Goal: Check status: Check status

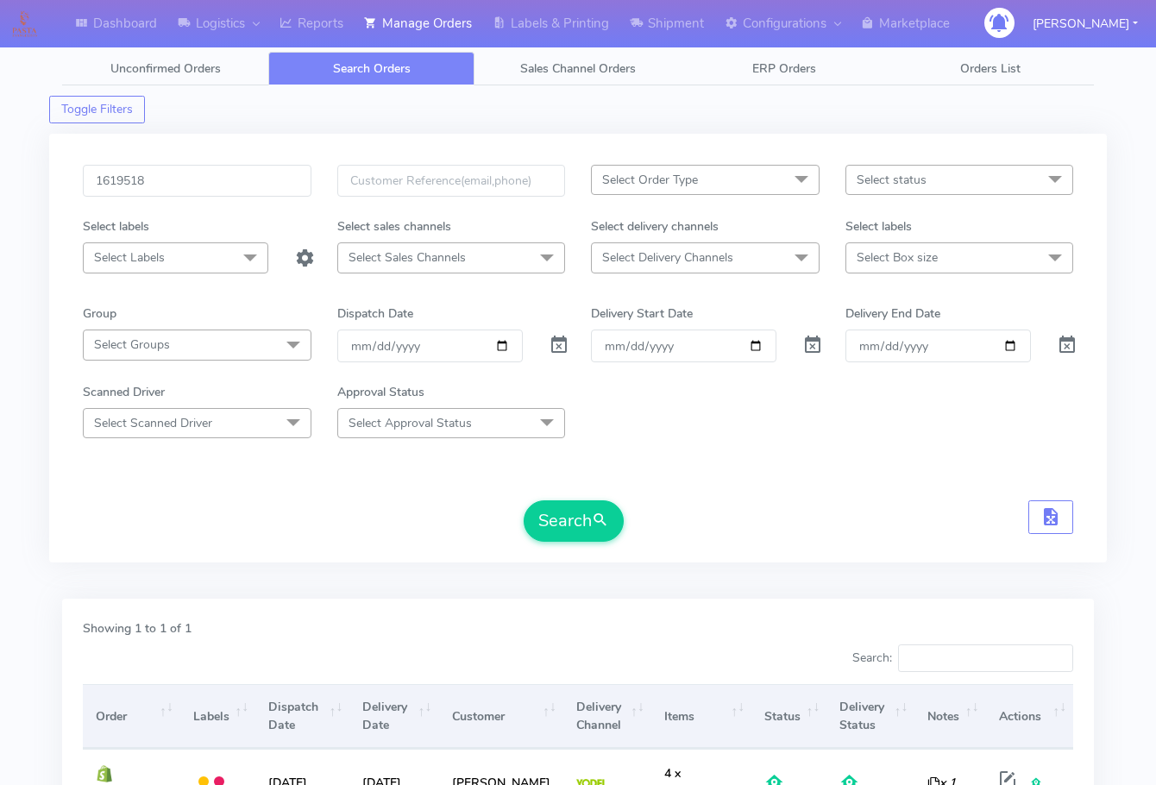
scroll to position [86, 0]
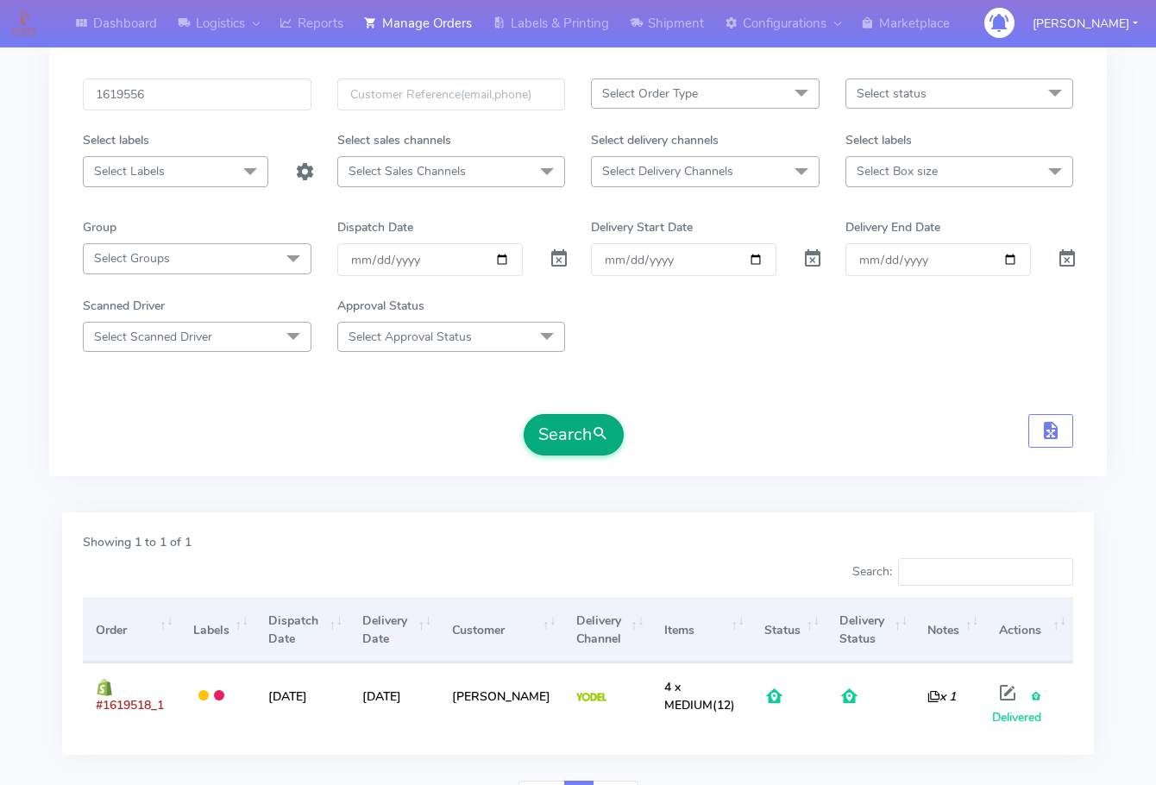
type input "1619556"
click at [573, 428] on button "Search" at bounding box center [573, 434] width 100 height 41
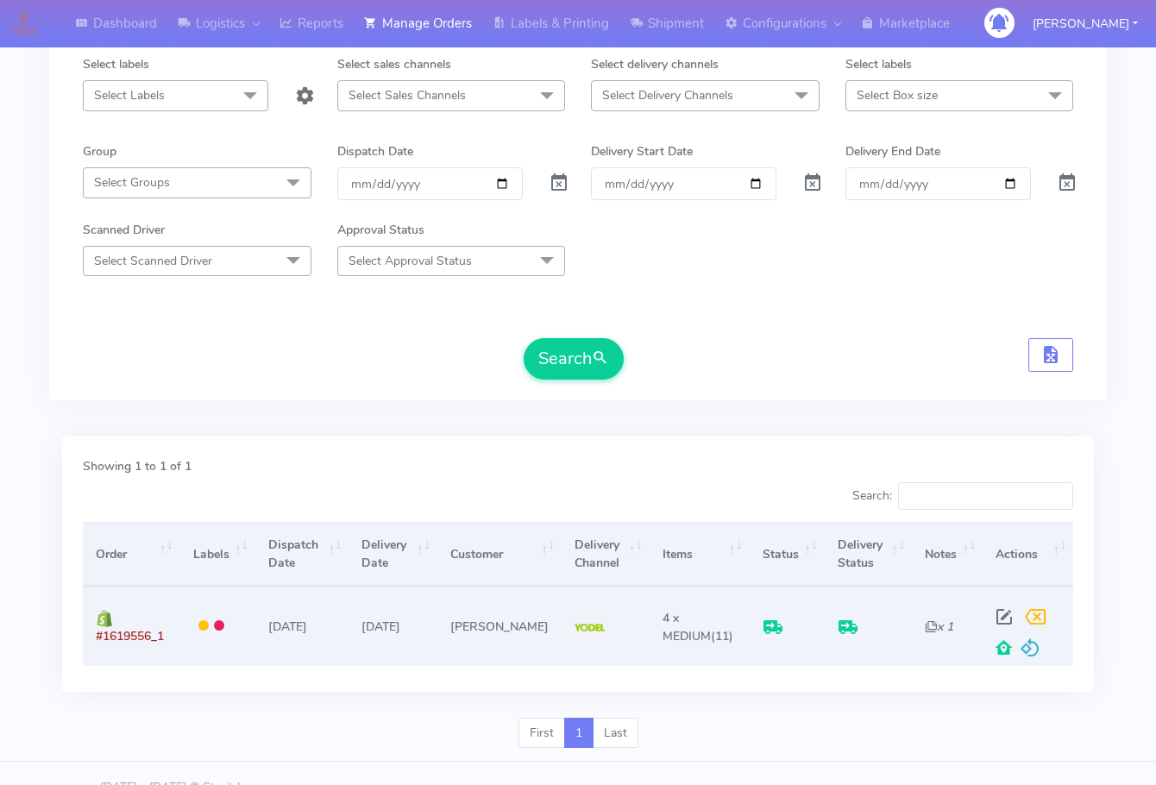
scroll to position [191, 0]
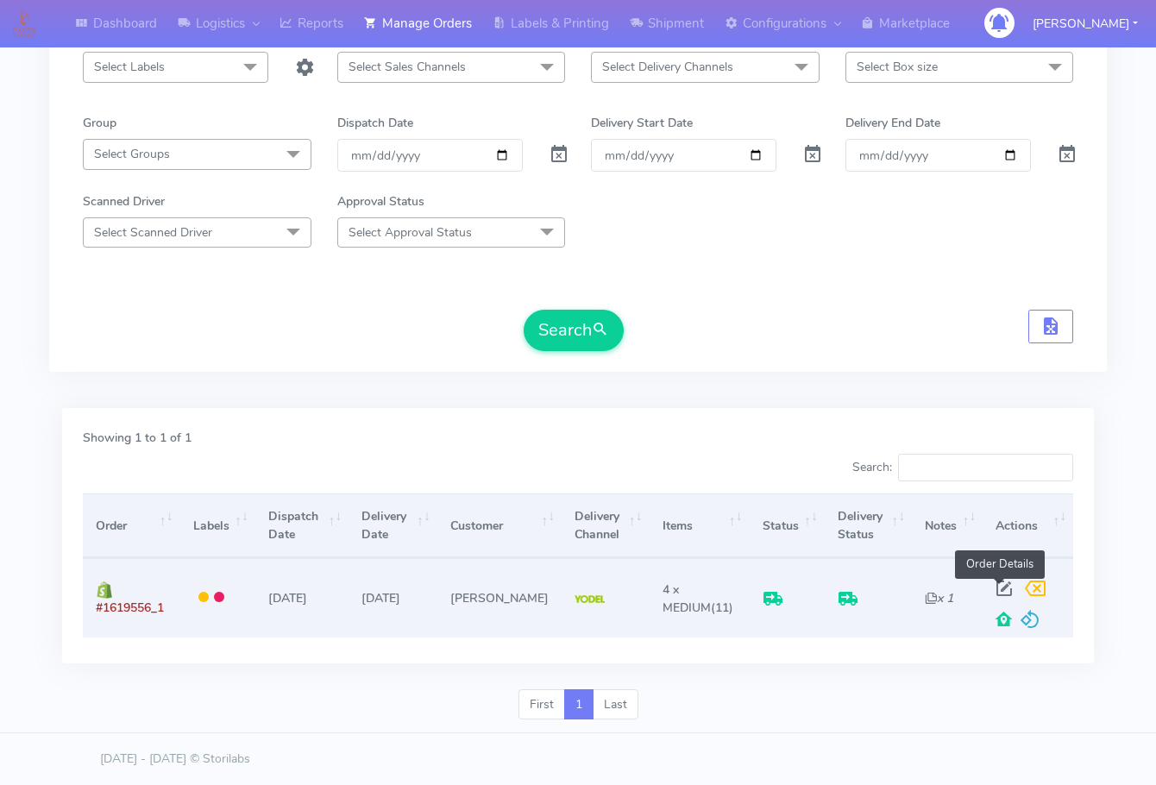
click at [1000, 584] on span at bounding box center [1003, 592] width 31 height 16
select select "5"
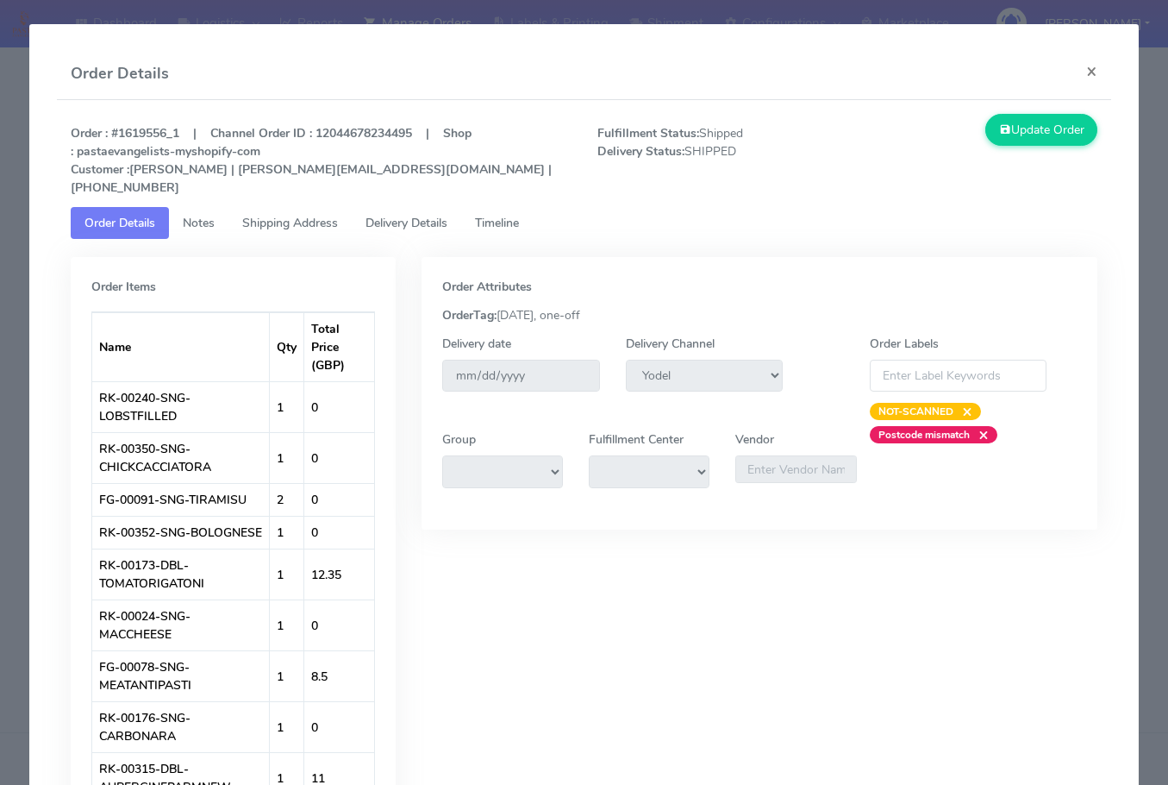
click at [262, 215] on span "Shipping Address" at bounding box center [290, 223] width 96 height 16
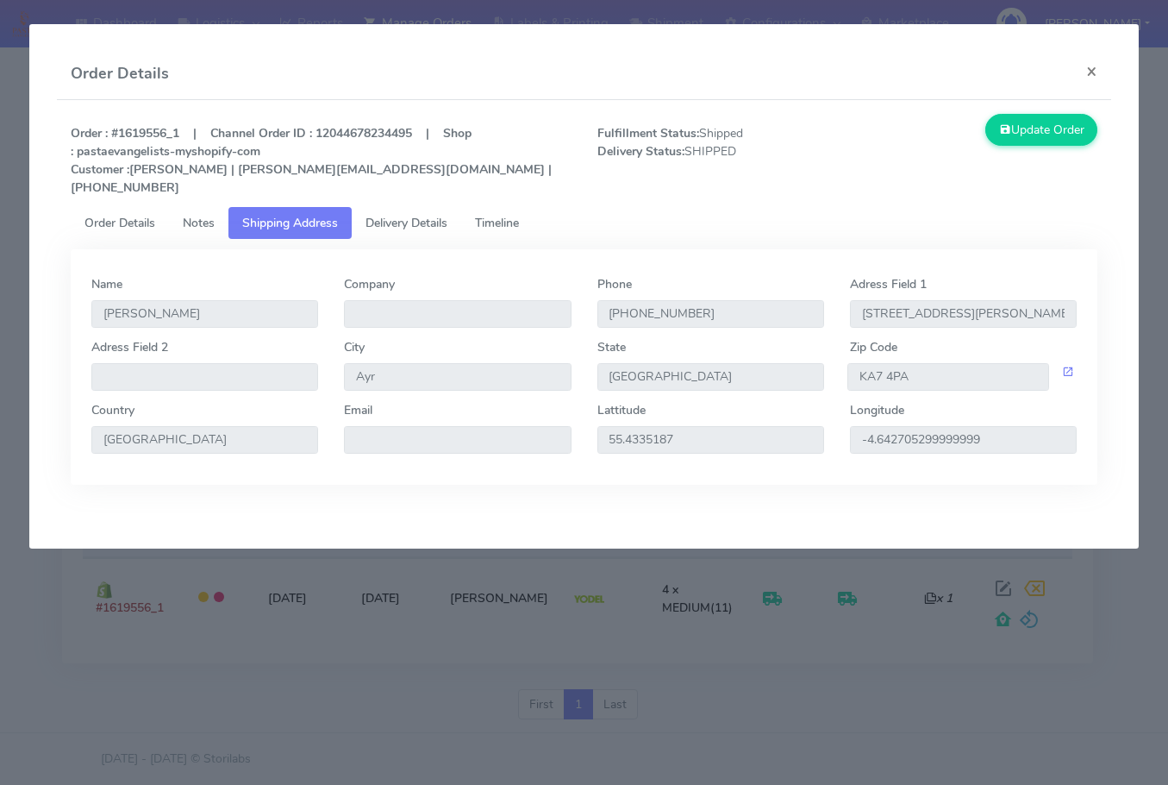
click at [421, 215] on span "Delivery Details" at bounding box center [407, 223] width 82 height 16
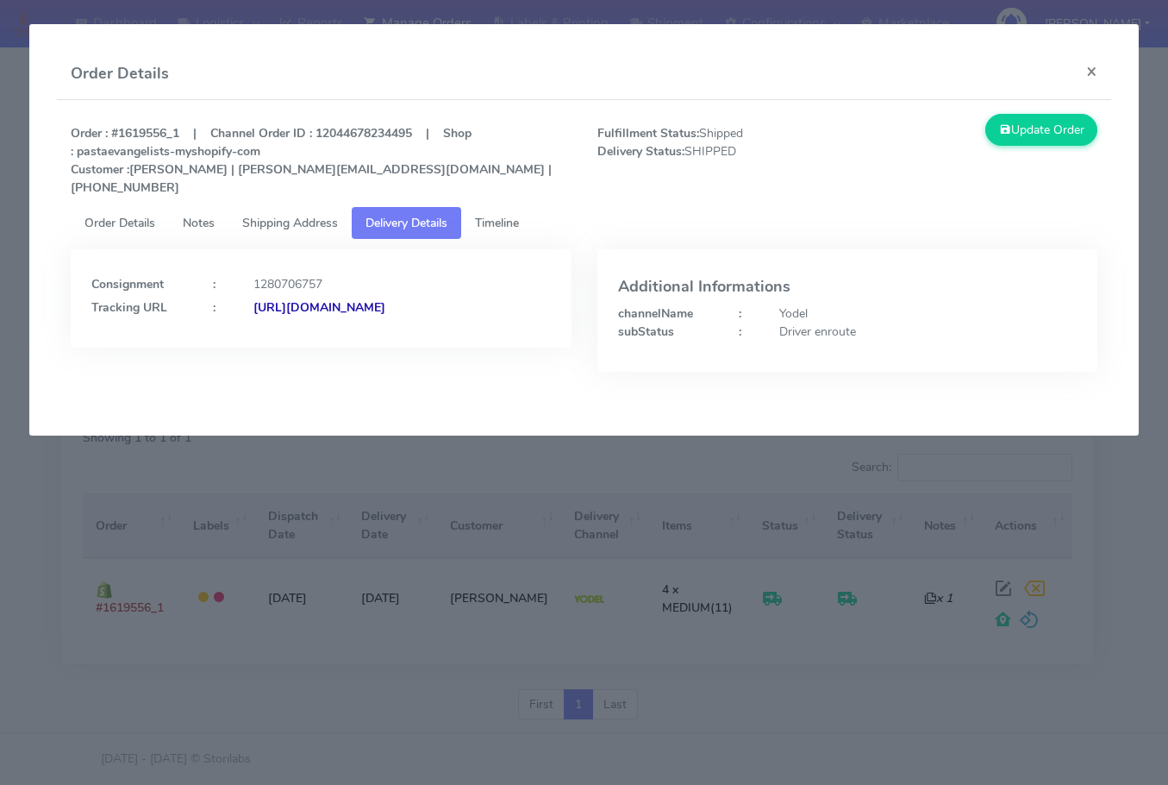
click at [297, 207] on link "Shipping Address" at bounding box center [290, 223] width 123 height 32
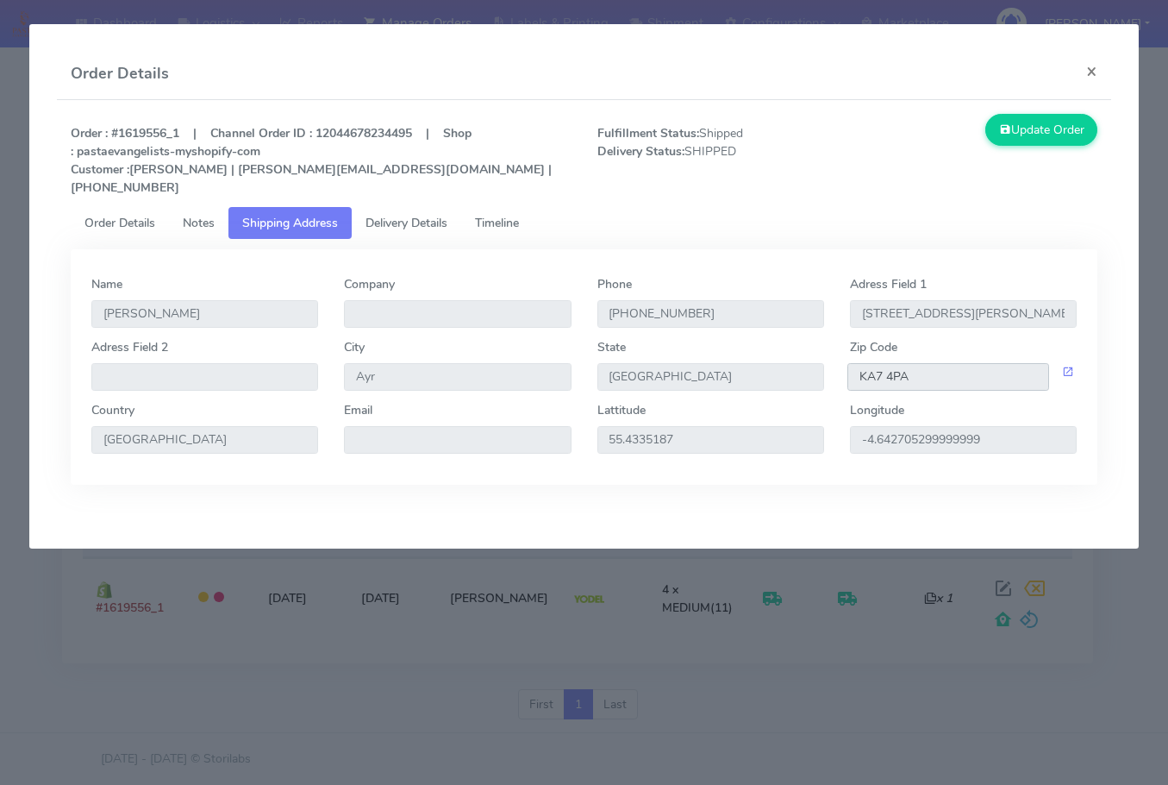
drag, startPoint x: 792, startPoint y: 351, endPoint x: 755, endPoint y: 345, distance: 38.4
click at [770, 350] on div "Adress Field 2 City Ayr State [GEOGRAPHIC_DATA] Zip Code KA7 4PA" at bounding box center [584, 369] width 1012 height 63
click at [419, 215] on span "Delivery Details" at bounding box center [407, 223] width 82 height 16
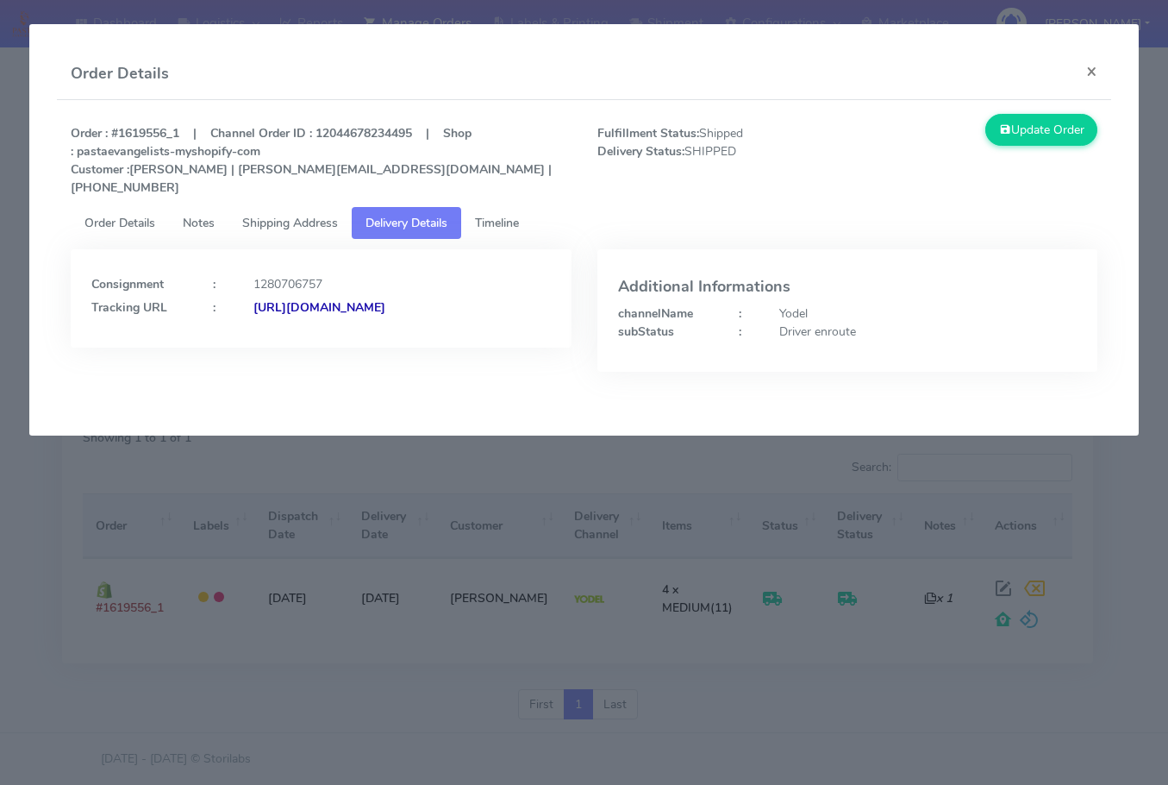
click at [353, 305] on strong "[URL][DOMAIN_NAME]" at bounding box center [320, 307] width 132 height 16
click at [1090, 72] on button "×" at bounding box center [1092, 71] width 39 height 46
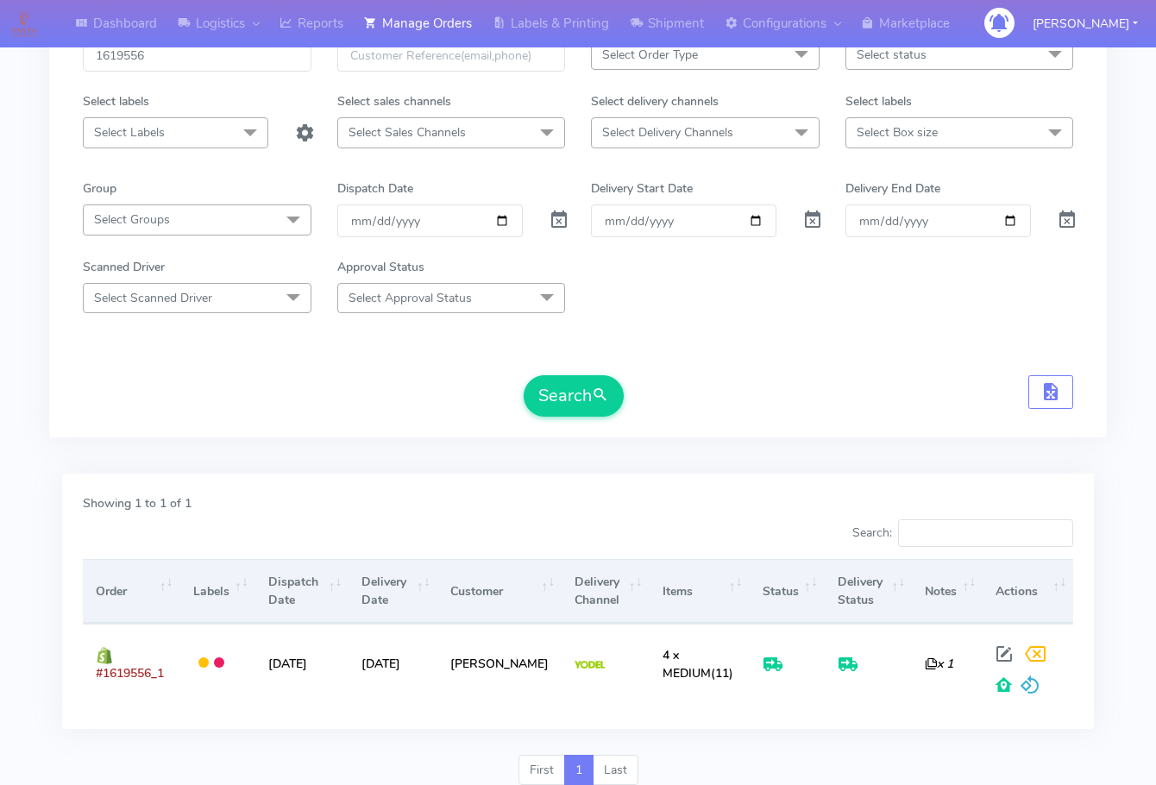
scroll to position [0, 0]
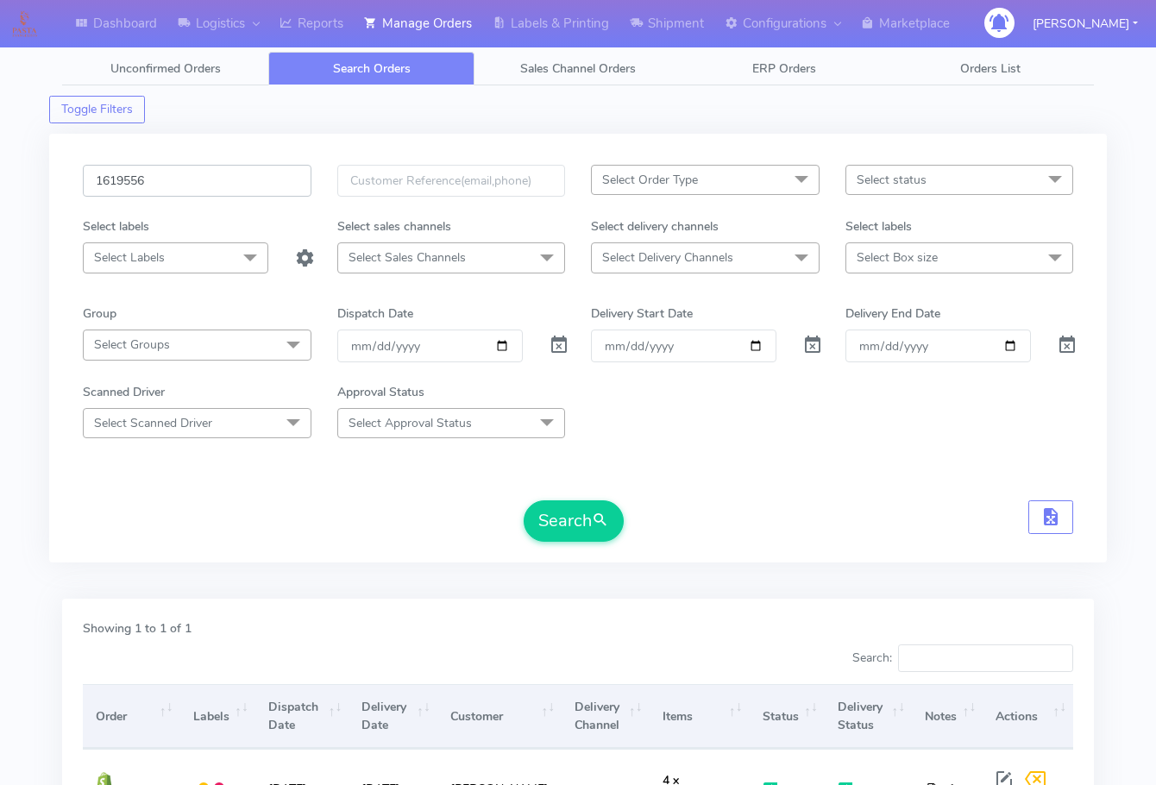
click at [192, 179] on input "1619556" at bounding box center [197, 181] width 229 height 32
paste input "8277"
type input "1618277"
click at [571, 505] on button "Search" at bounding box center [573, 520] width 100 height 41
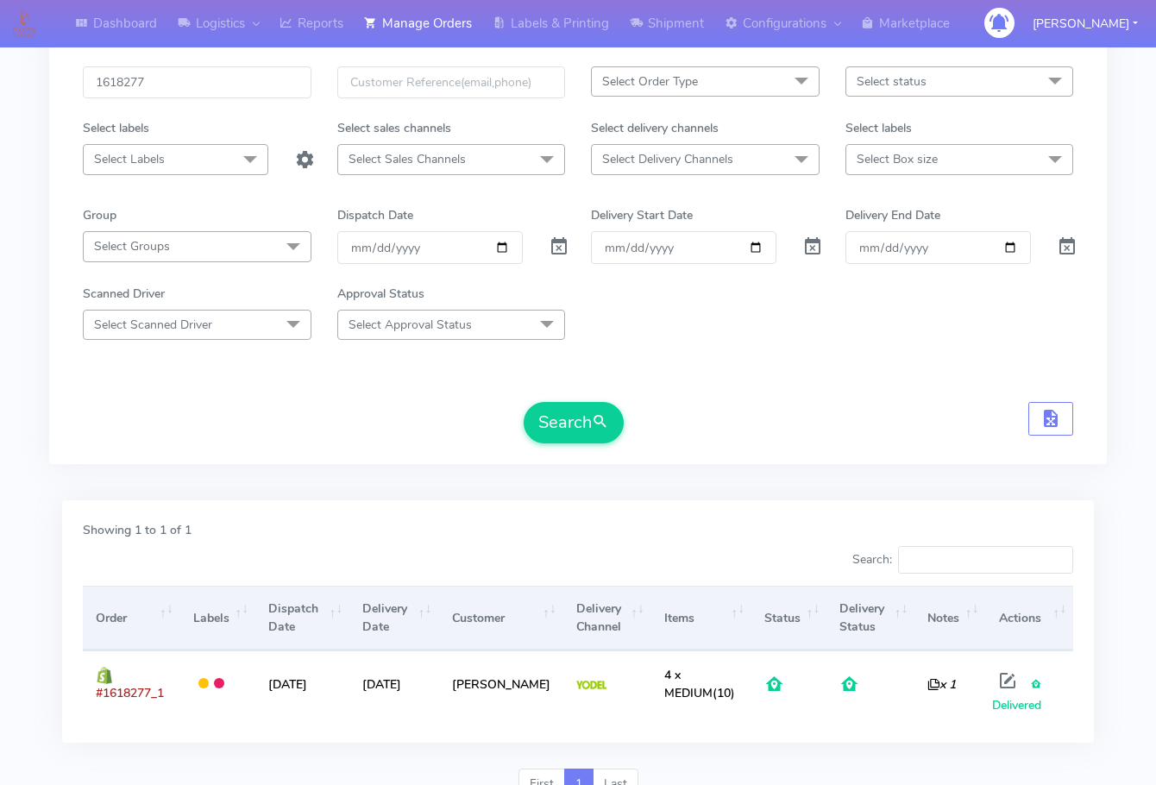
scroll to position [172, 0]
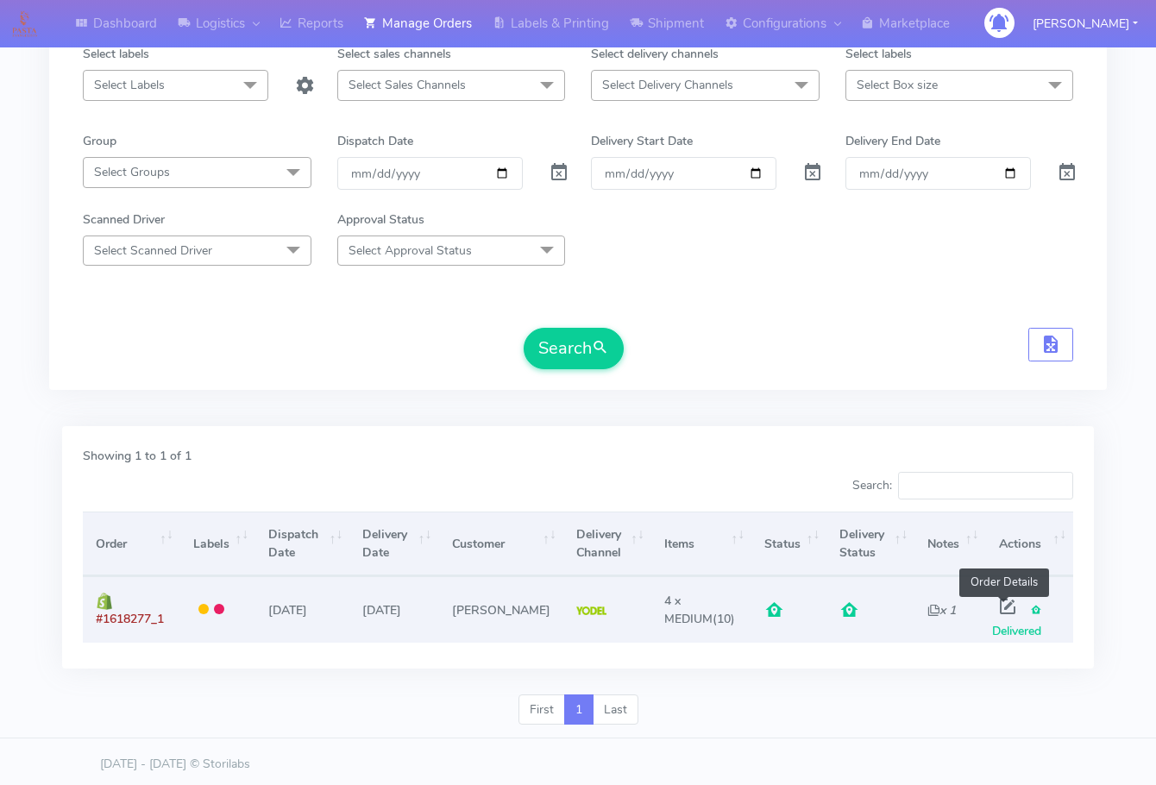
click at [1005, 609] on span at bounding box center [1007, 610] width 31 height 16
select select "5"
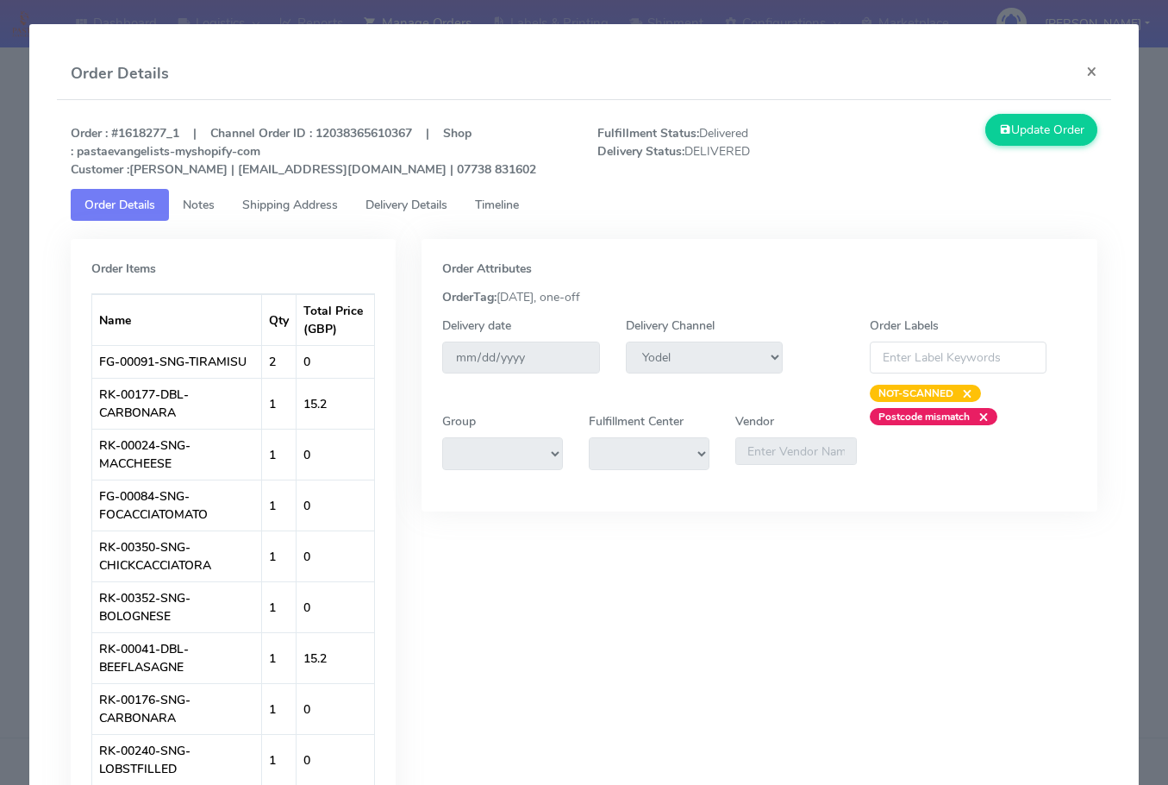
click at [289, 215] on link "Shipping Address" at bounding box center [290, 205] width 123 height 32
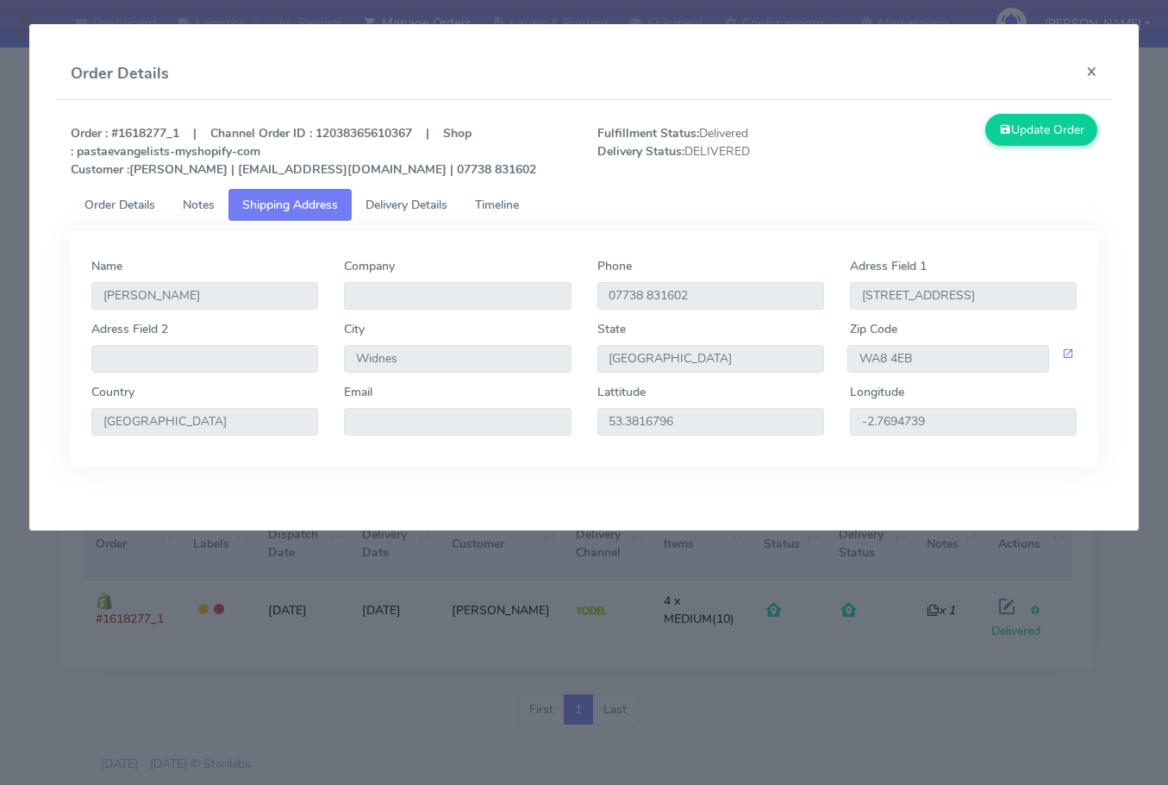
click at [394, 202] on span "Delivery Details" at bounding box center [407, 205] width 82 height 16
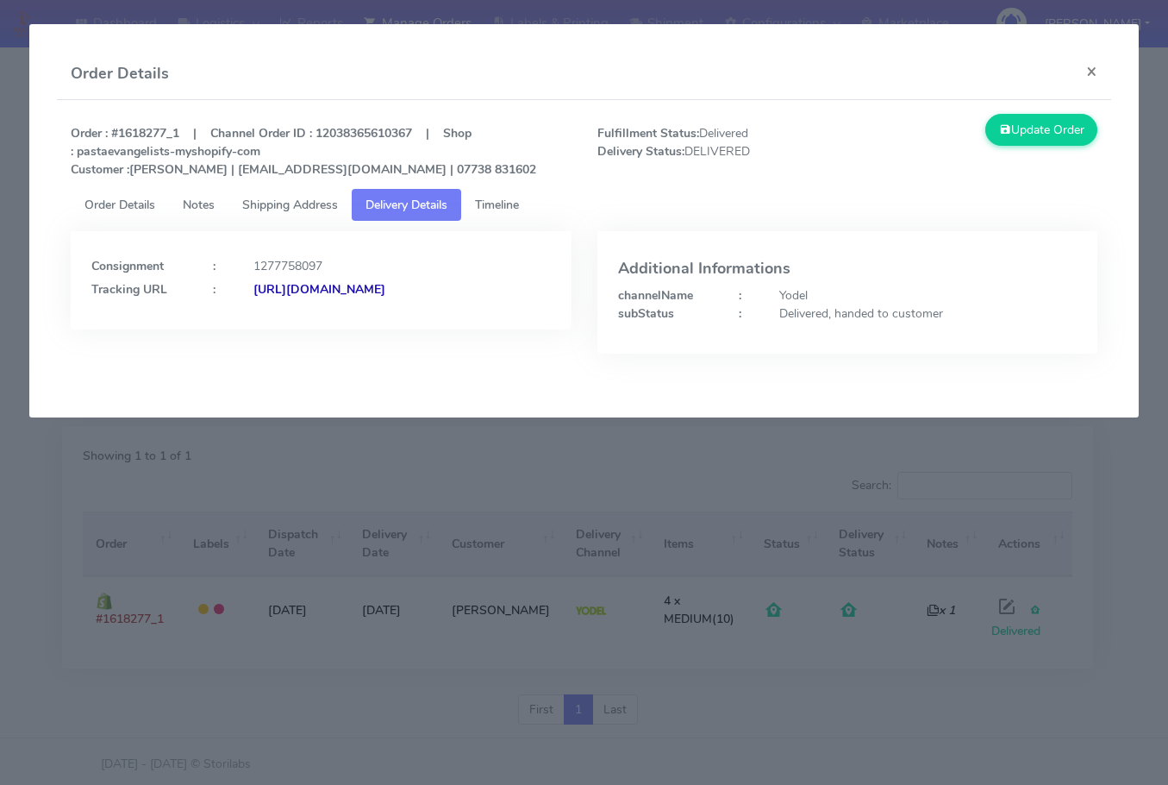
click at [316, 210] on span "Shipping Address" at bounding box center [290, 205] width 96 height 16
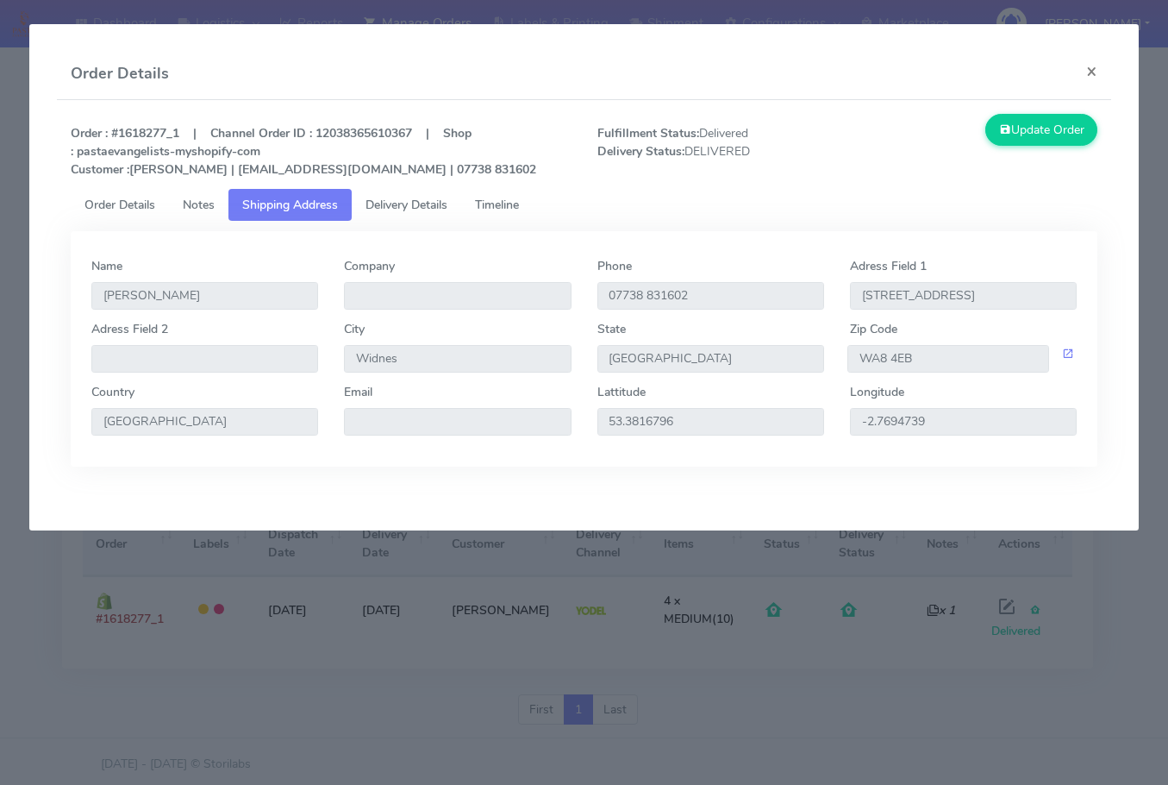
click at [417, 214] on link "Delivery Details" at bounding box center [407, 205] width 110 height 32
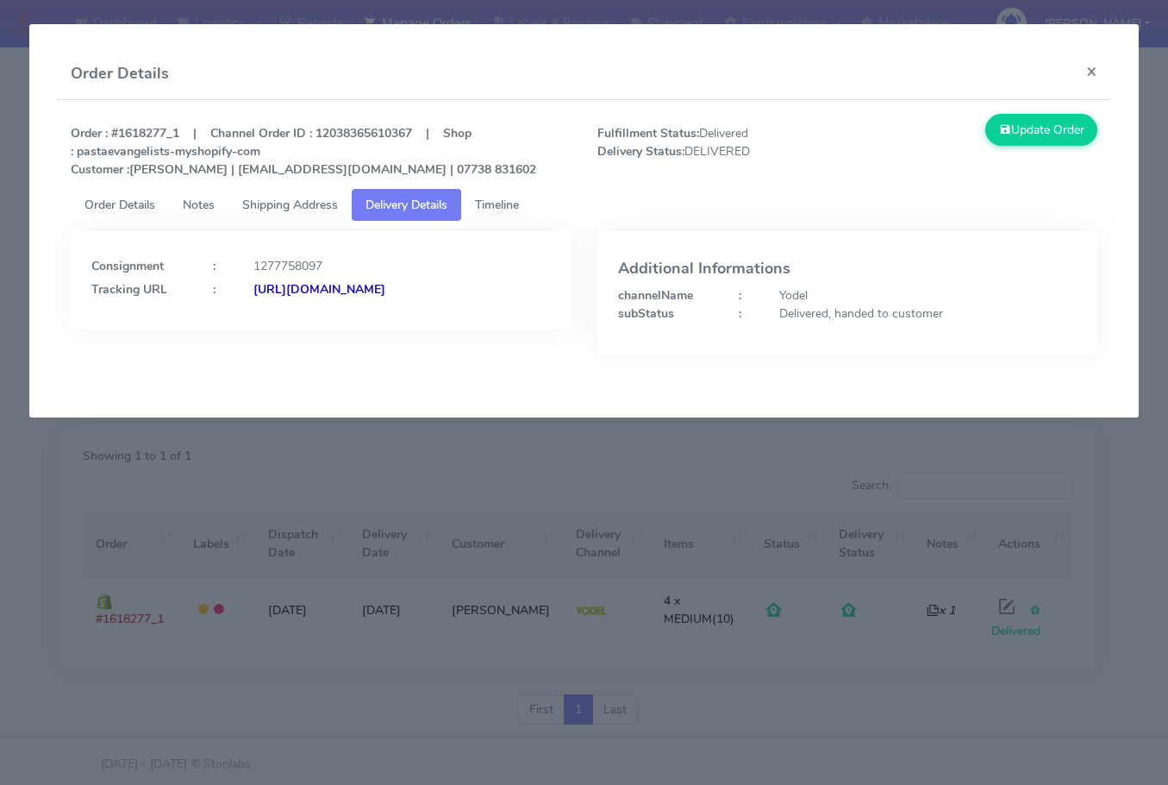
drag, startPoint x: 473, startPoint y: 321, endPoint x: 277, endPoint y: 342, distance: 196.9
click at [277, 329] on div "Consignment : 1277758097 Tracking URL : [URL][DOMAIN_NAME]" at bounding box center [321, 280] width 500 height 98
copy strong "JJD0002249960889638"
click at [1092, 66] on button "×" at bounding box center [1092, 71] width 39 height 46
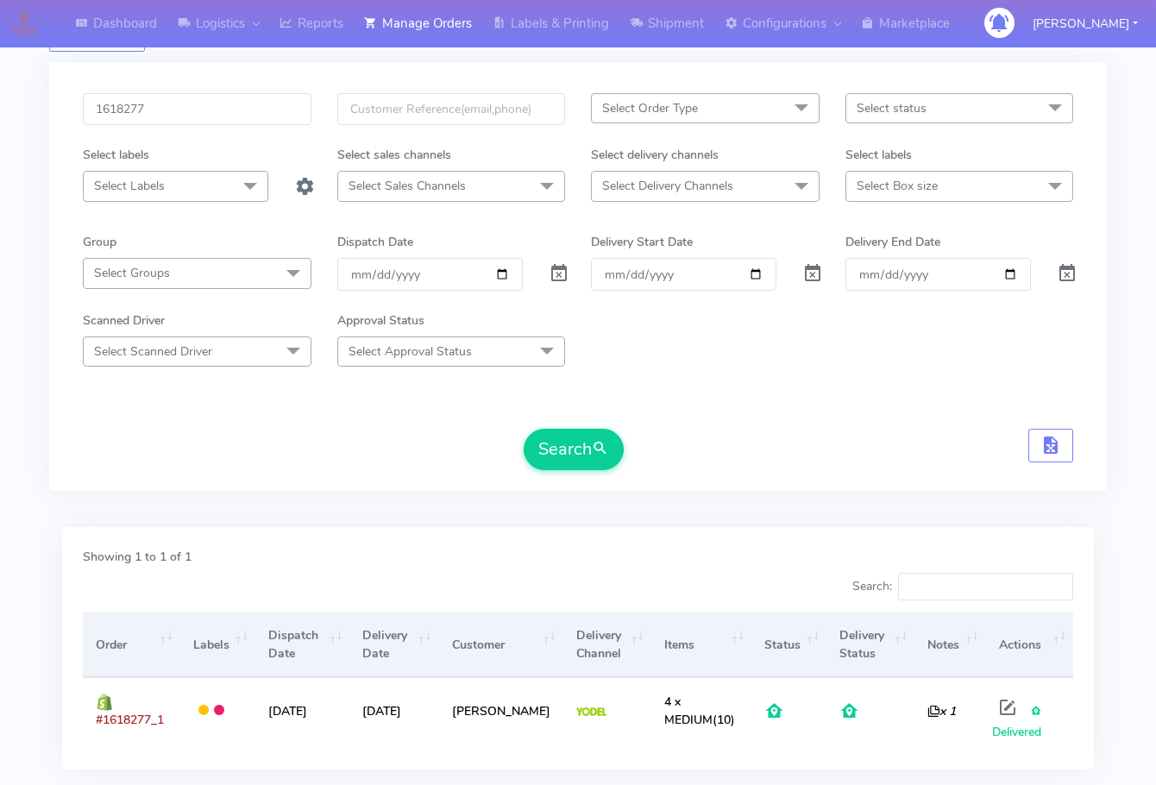
scroll to position [0, 0]
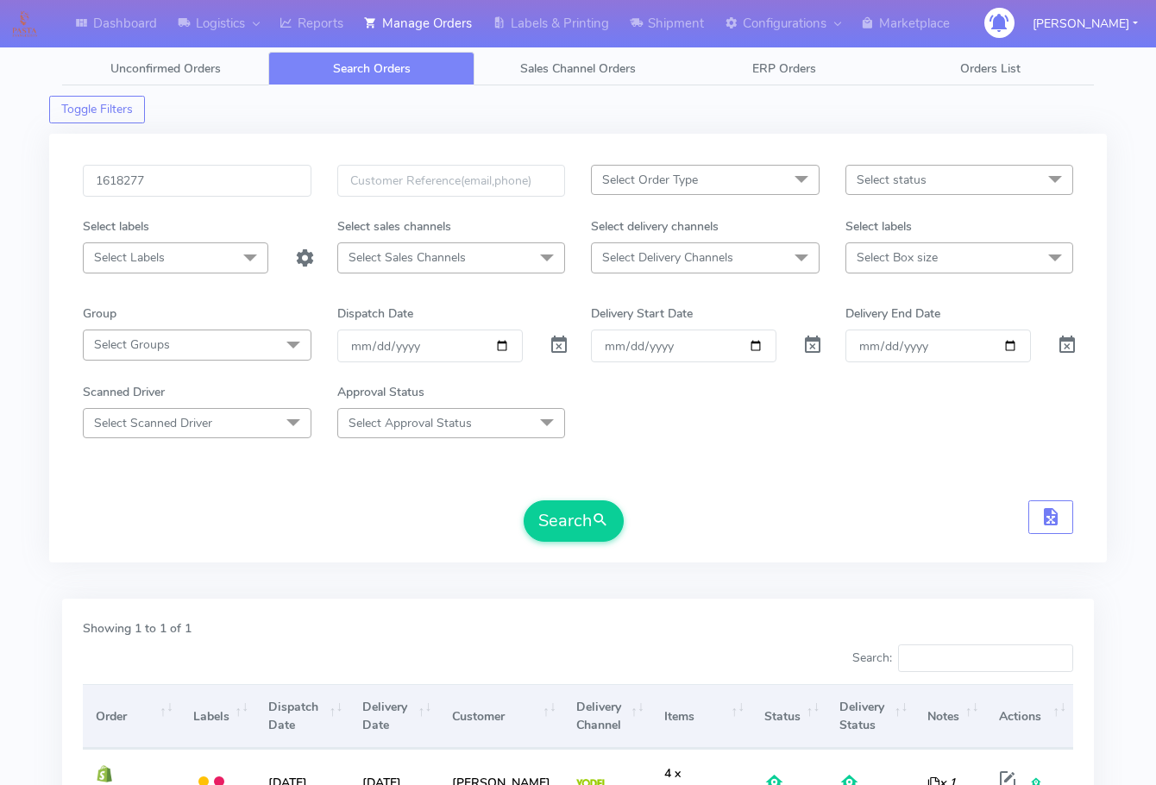
click at [194, 162] on div "1618277 Select Order Type Select All MEALS ATAVI One Off Pasta Club Gift Kit Ev…" at bounding box center [577, 348] width 1057 height 429
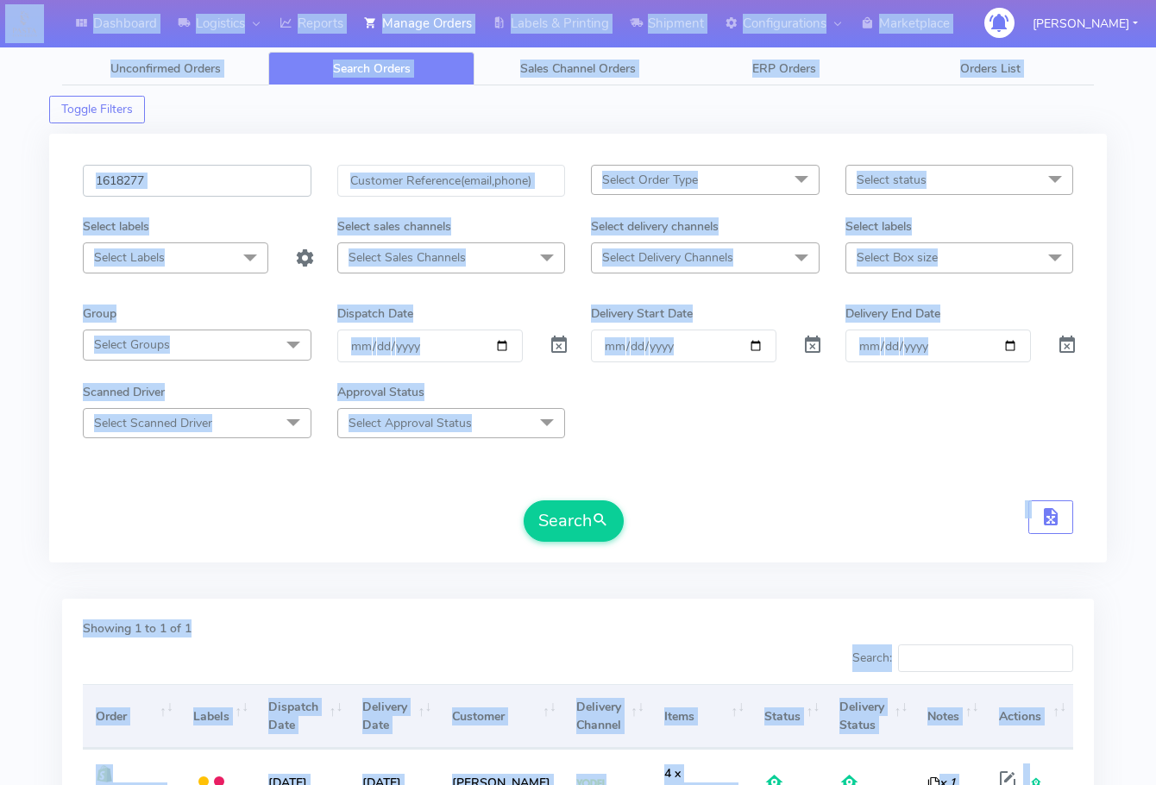
click at [201, 175] on input "1618277" at bounding box center [197, 181] width 229 height 32
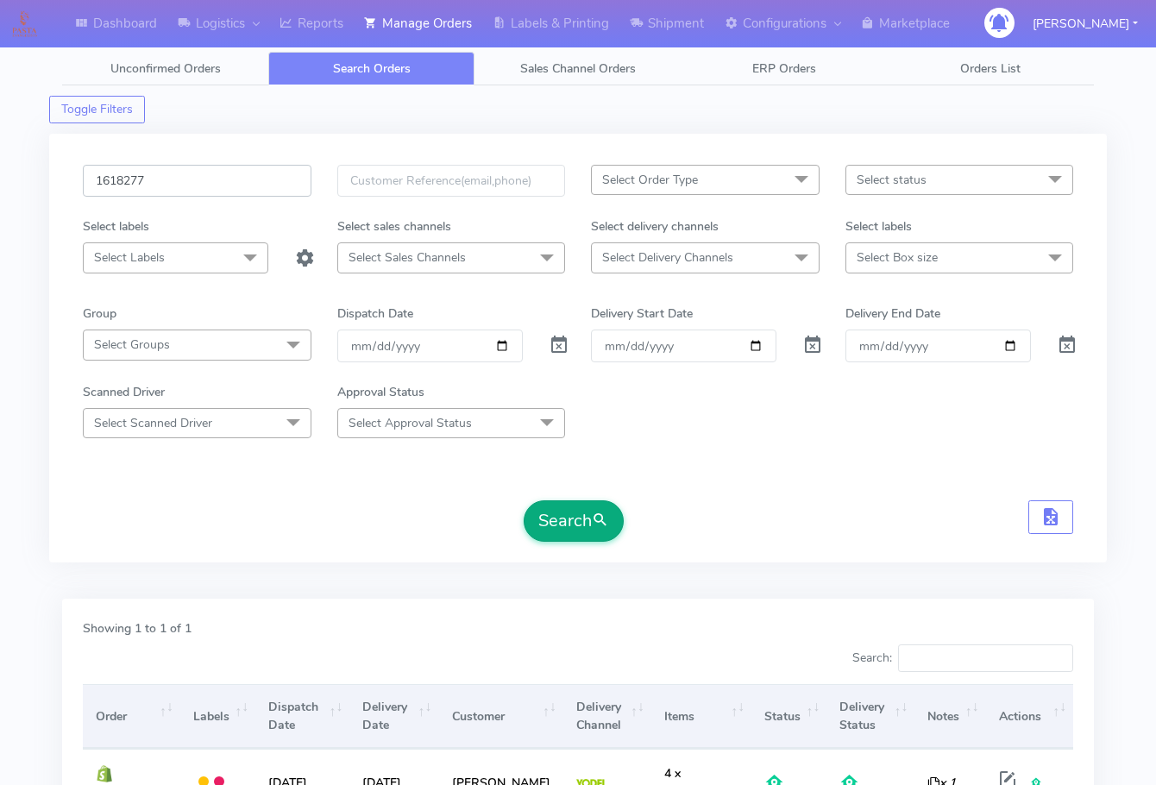
paste input "9488"
type input "1619488"
click at [582, 509] on button "Search" at bounding box center [573, 520] width 100 height 41
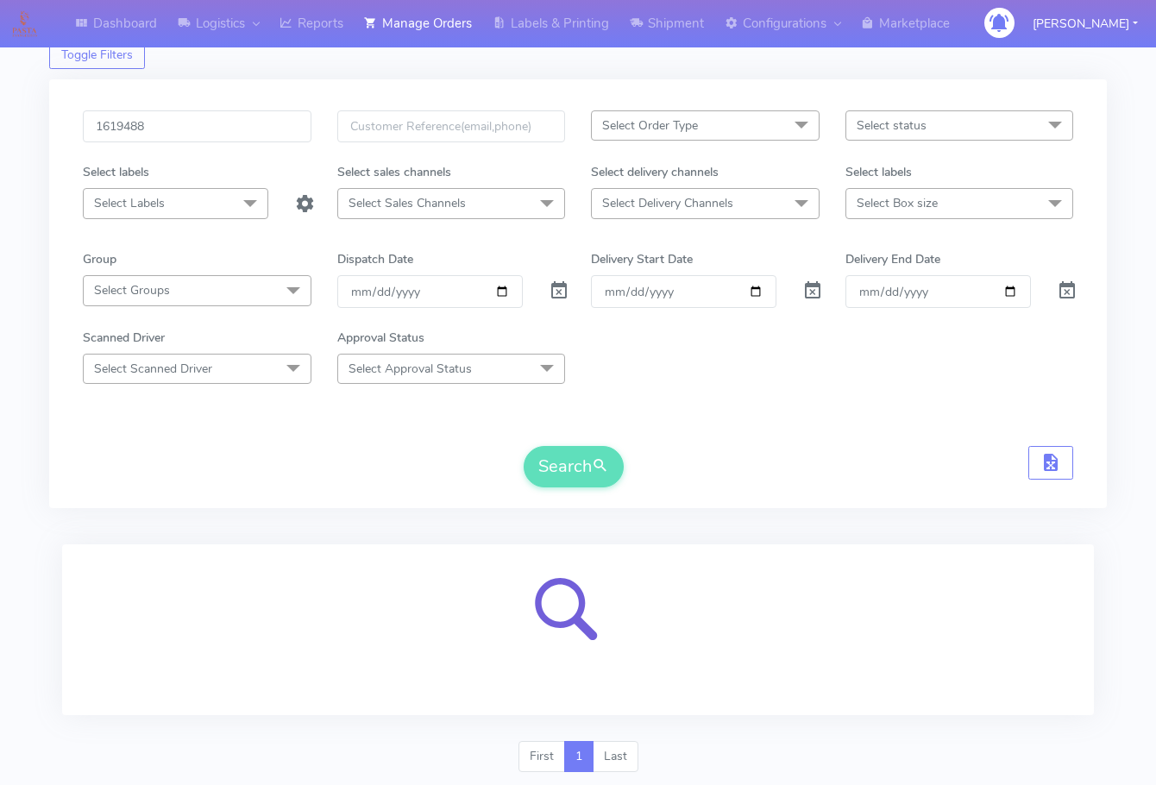
scroll to position [107, 0]
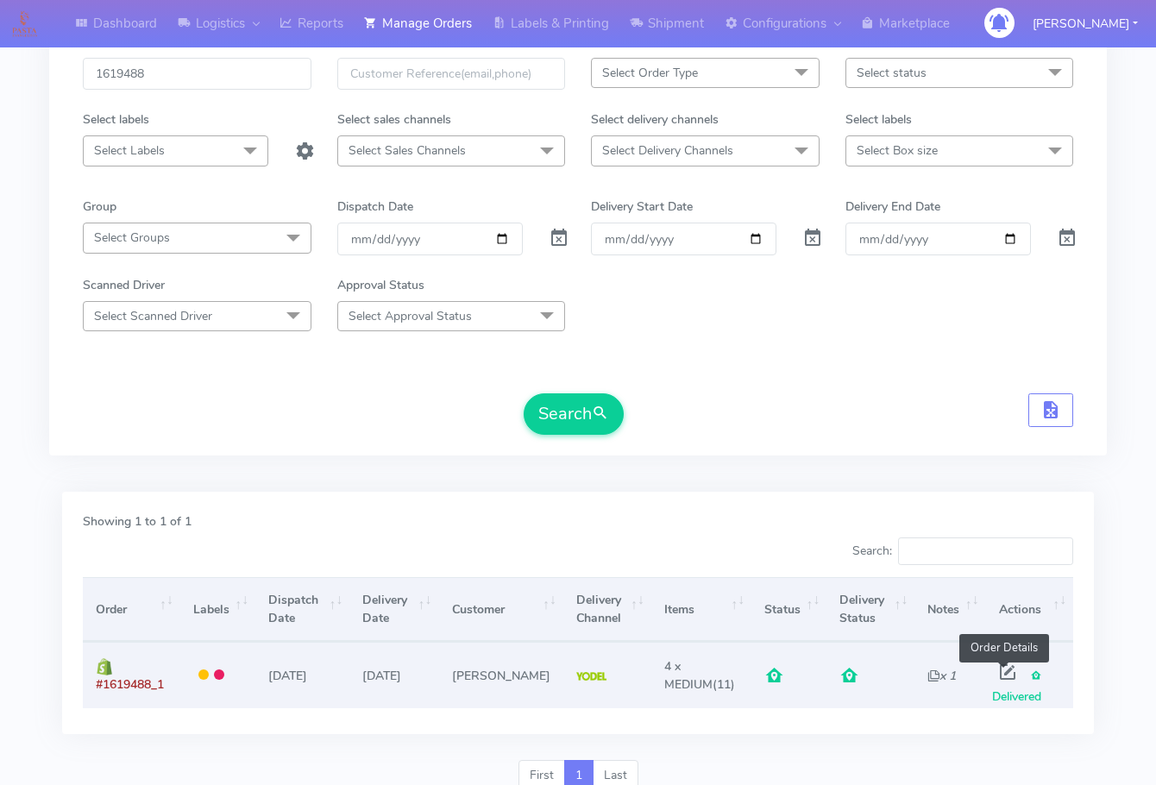
click at [1008, 673] on span at bounding box center [1007, 675] width 31 height 16
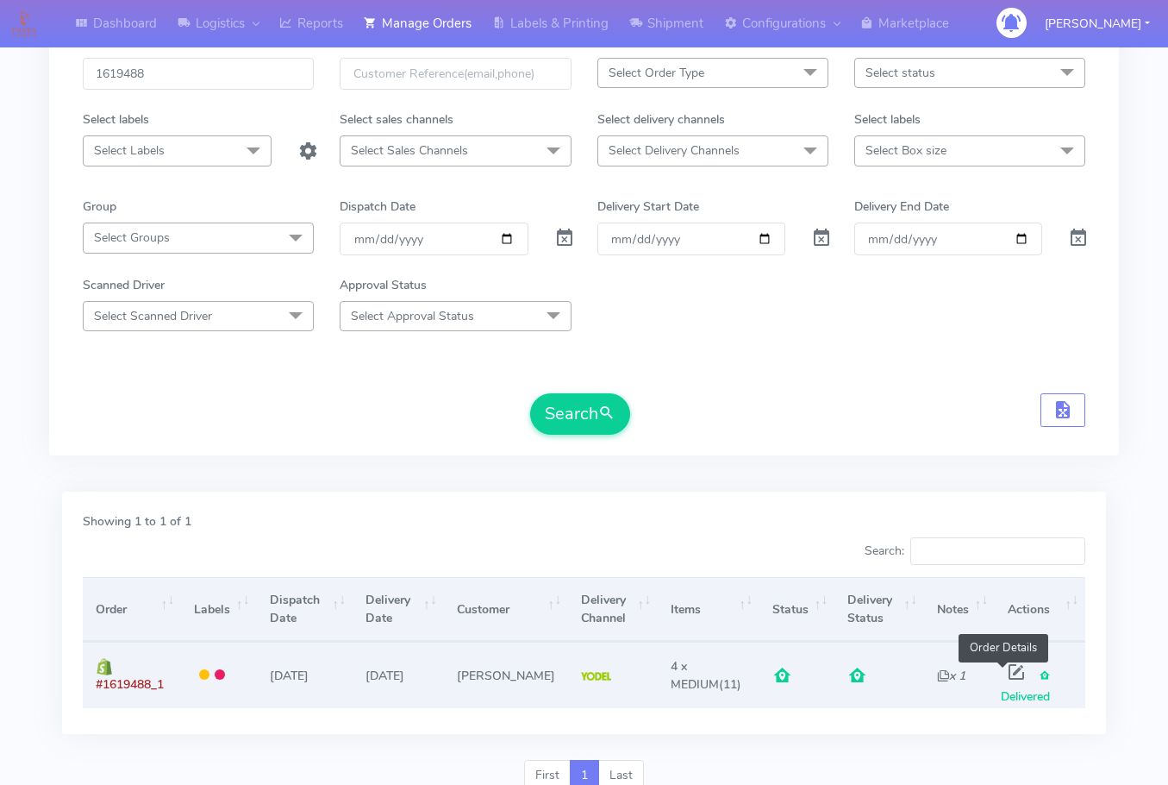
select select "5"
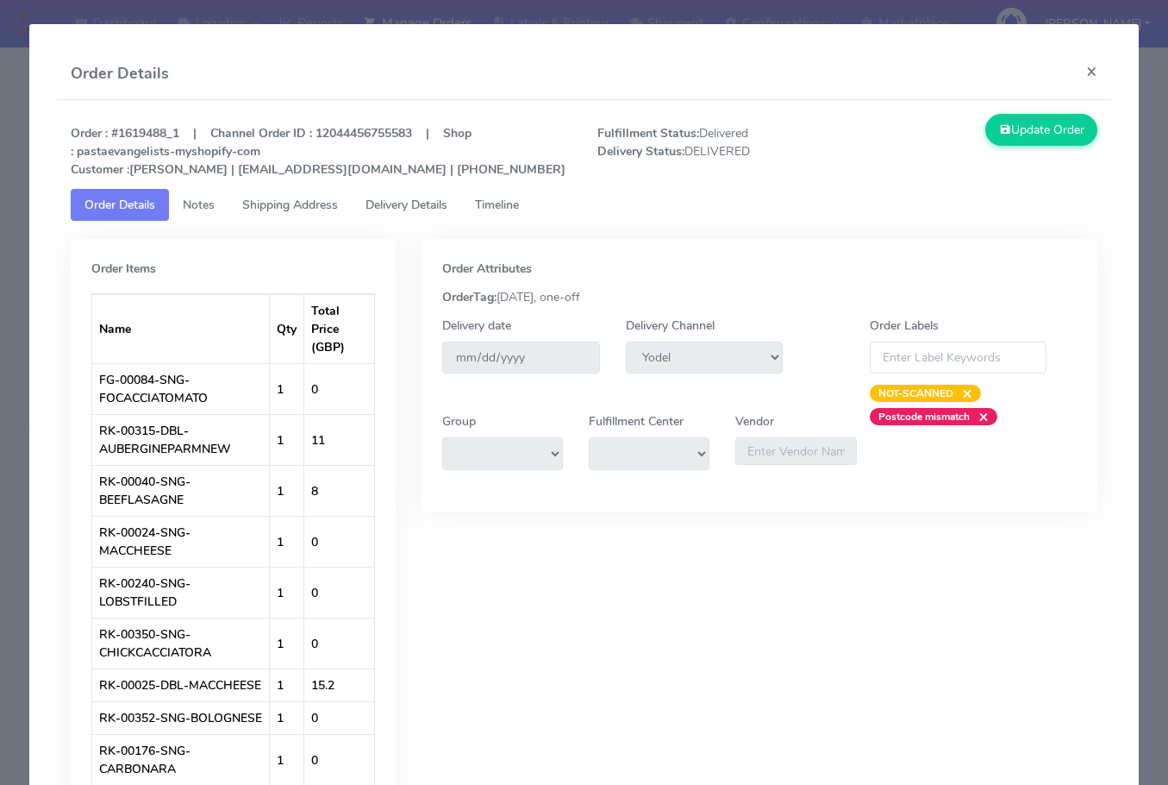
click at [294, 197] on span "Shipping Address" at bounding box center [290, 205] width 96 height 16
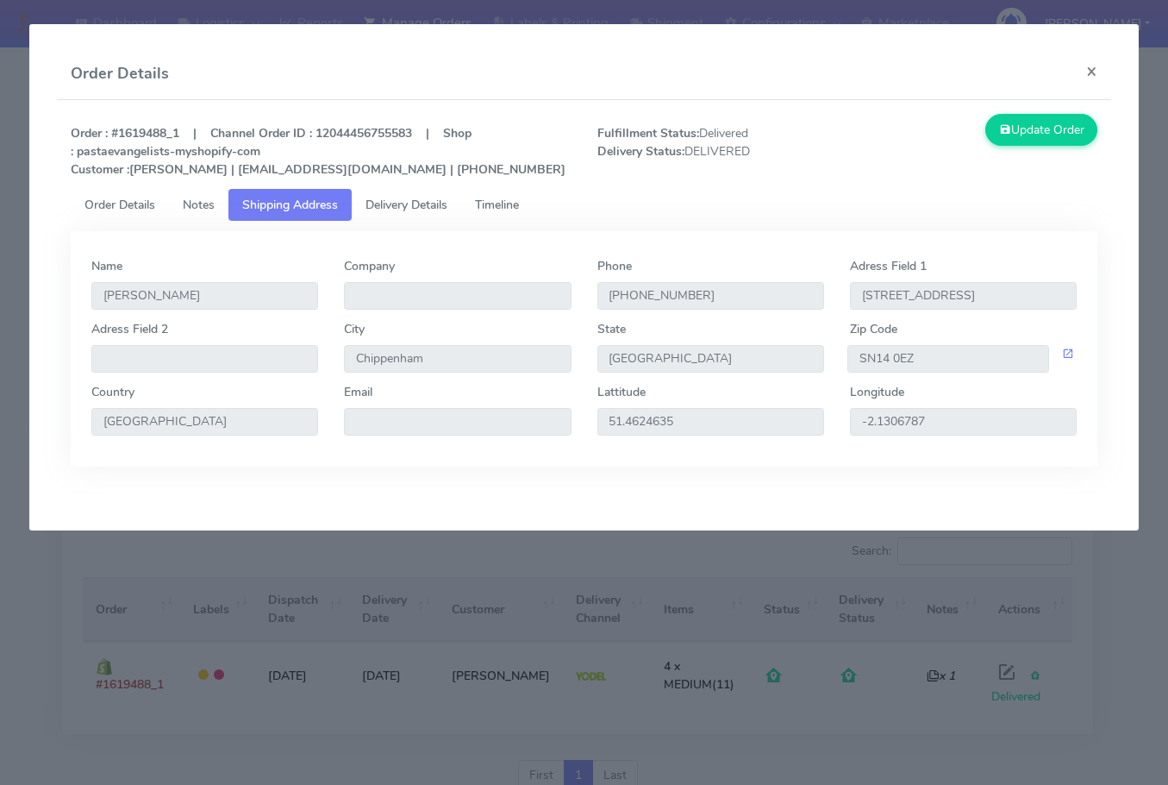
click at [379, 198] on span "Delivery Details" at bounding box center [407, 205] width 82 height 16
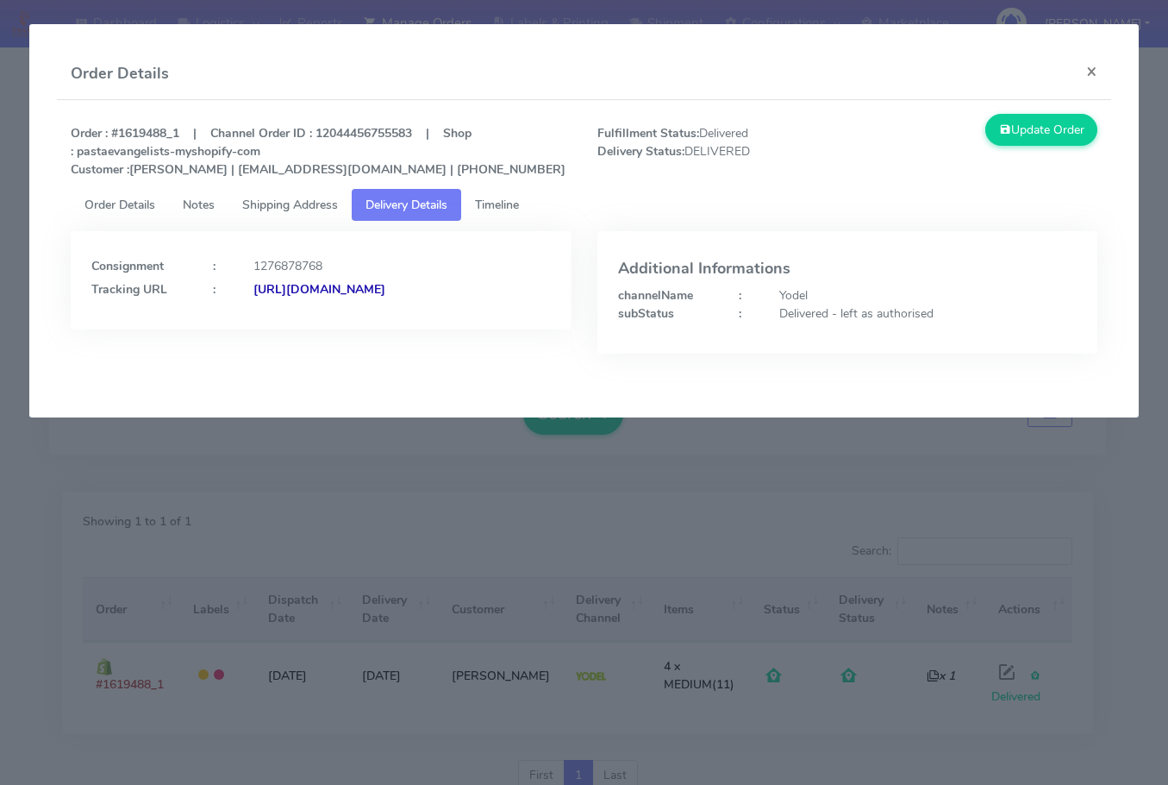
drag, startPoint x: 482, startPoint y: 326, endPoint x: 277, endPoint y: 343, distance: 206.0
click at [277, 329] on div "Consignment : 1276878768 Tracking URL : [URL][DOMAIN_NAME]" at bounding box center [321, 280] width 500 height 98
copy strong "JJD0002249960888375"
click at [1093, 60] on button "×" at bounding box center [1092, 71] width 39 height 46
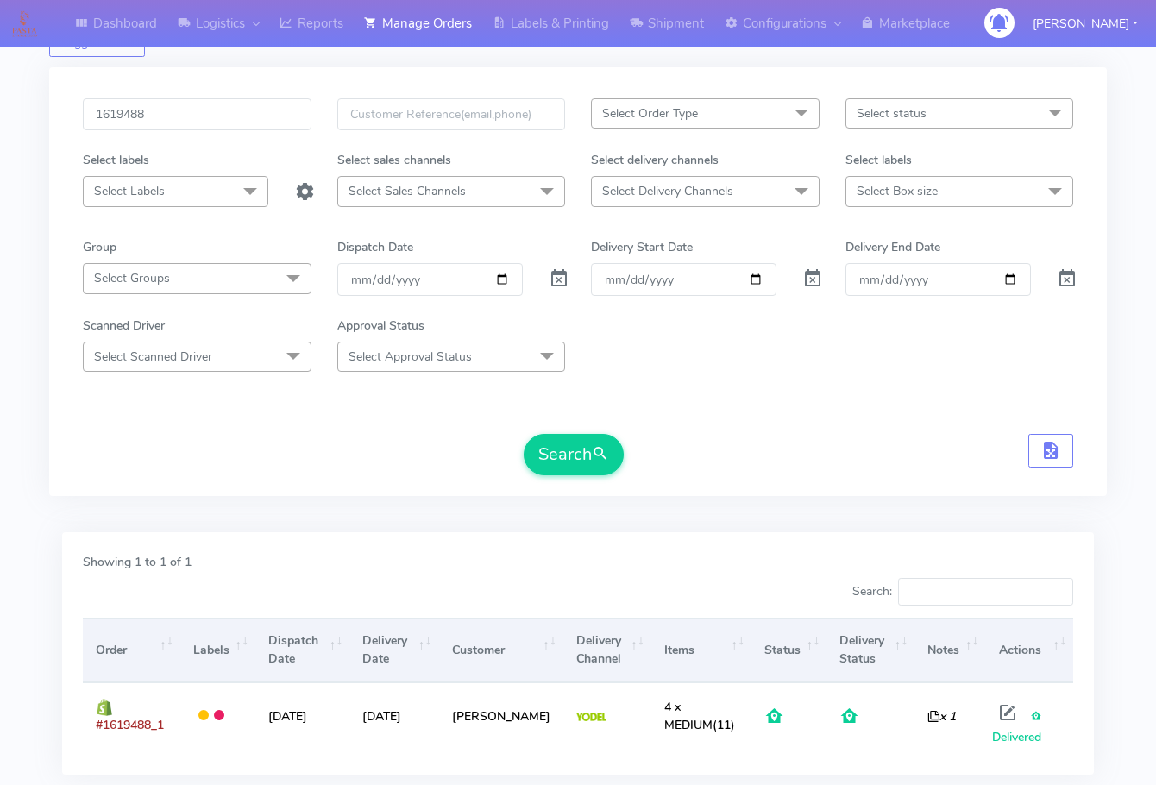
scroll to position [0, 0]
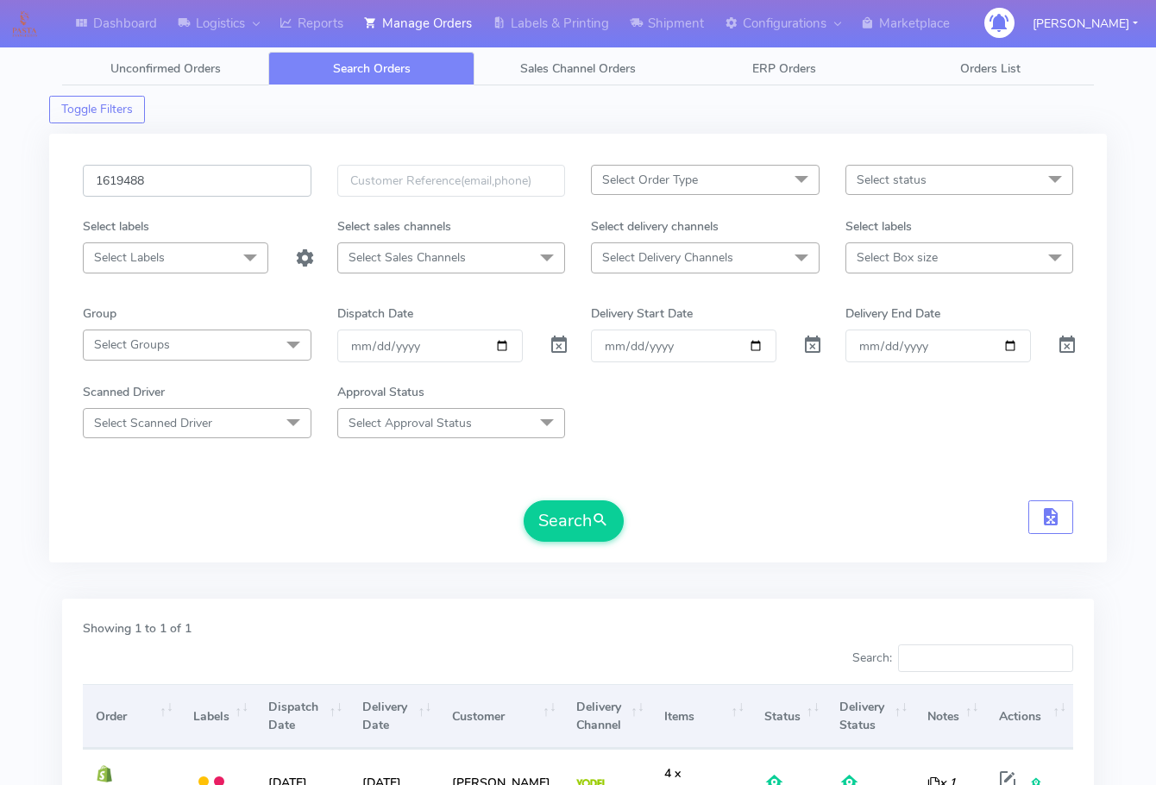
click at [203, 174] on input "1619488" at bounding box center [197, 181] width 229 height 32
paste input "854"
type input "1619854"
click at [535, 516] on button "Search" at bounding box center [573, 520] width 100 height 41
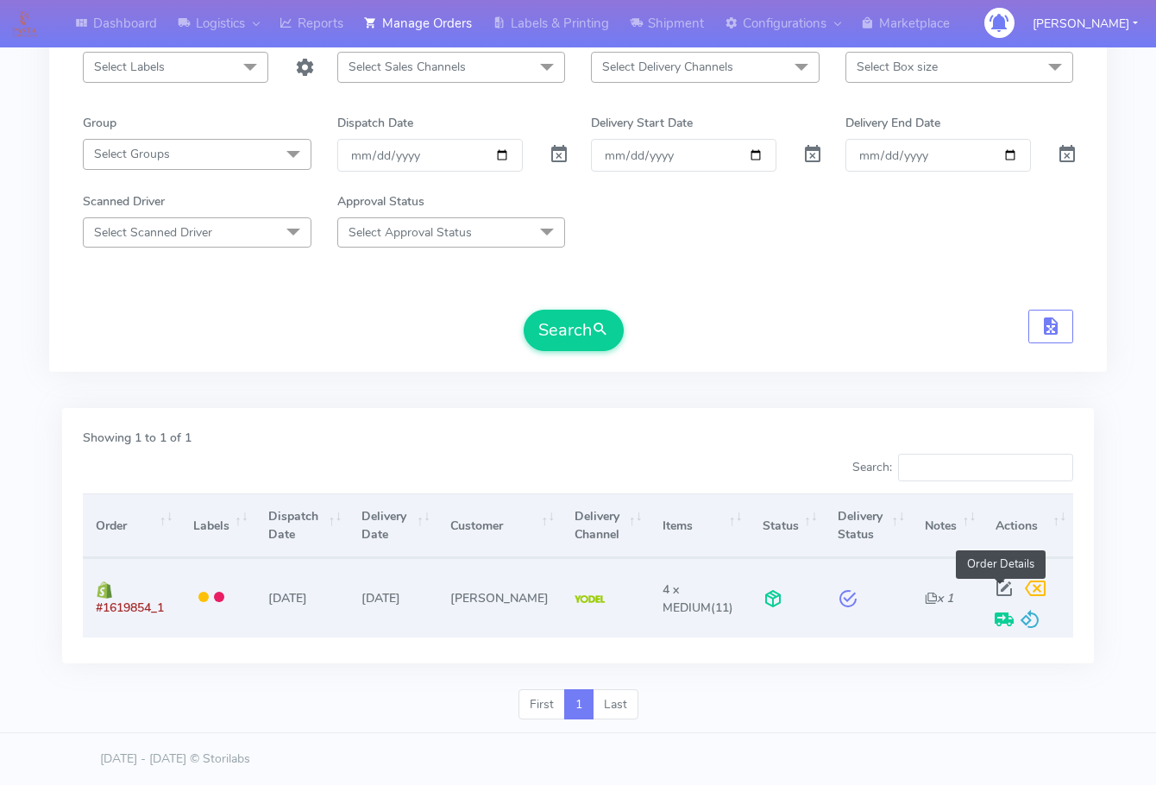
click at [996, 584] on span at bounding box center [1003, 592] width 31 height 16
select select "5"
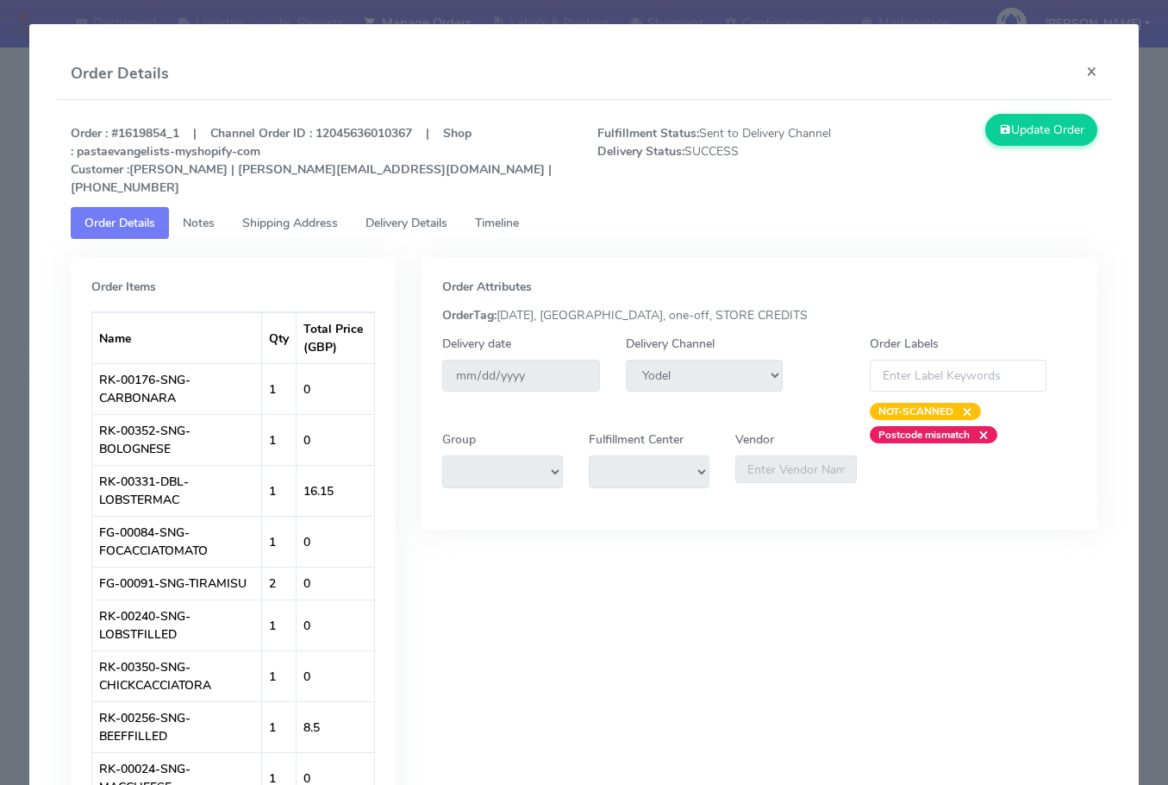
click at [257, 215] on span "Shipping Address" at bounding box center [290, 223] width 96 height 16
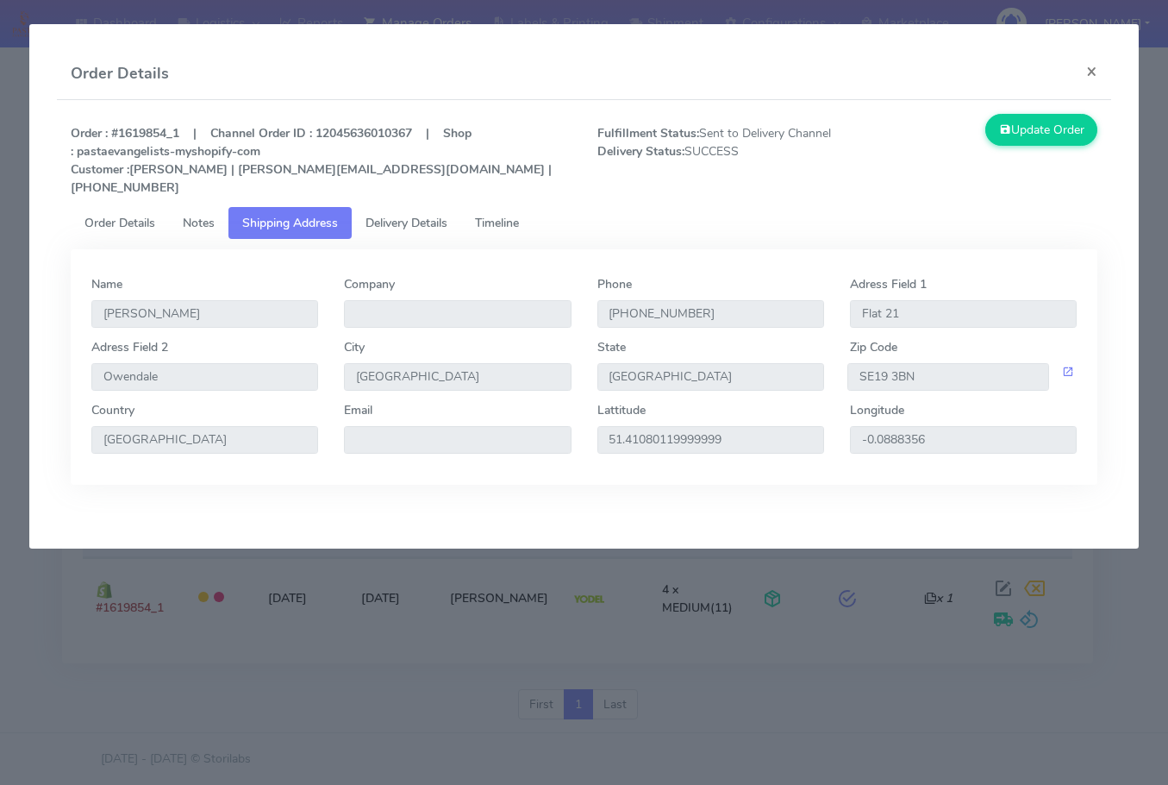
click at [398, 215] on span "Delivery Details" at bounding box center [407, 223] width 82 height 16
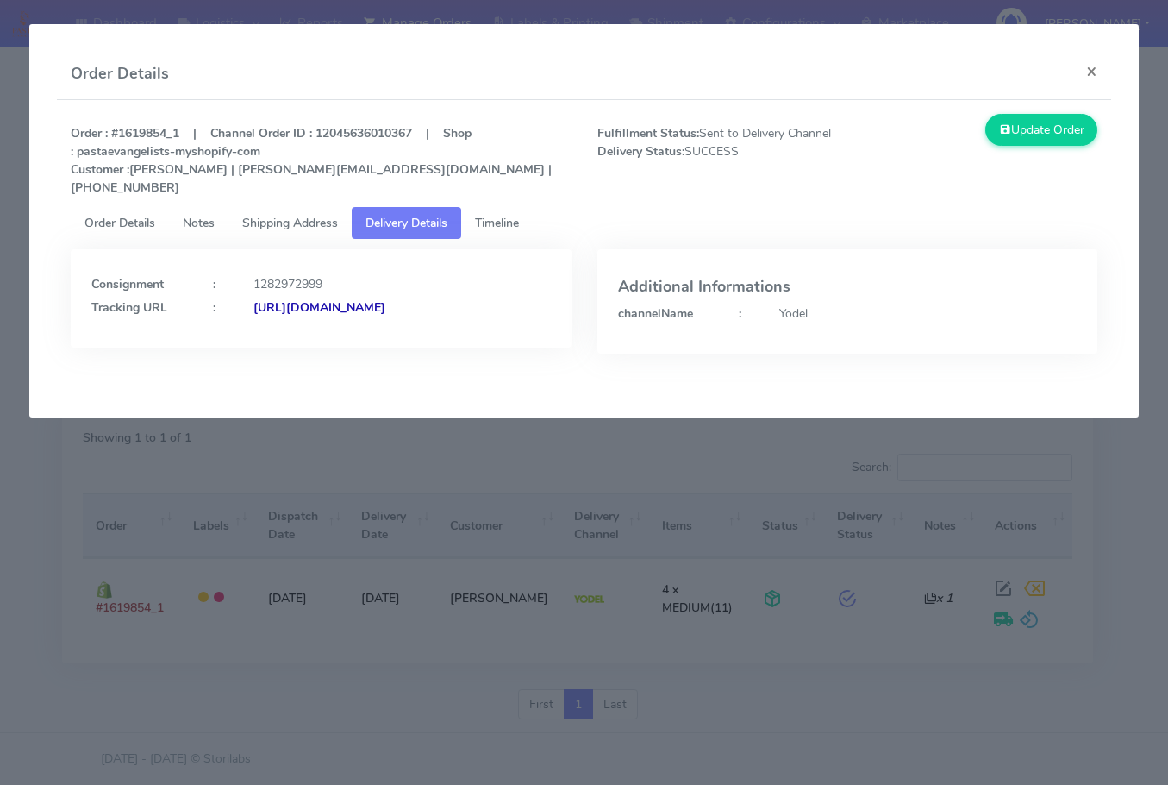
click at [291, 215] on span "Shipping Address" at bounding box center [290, 223] width 96 height 16
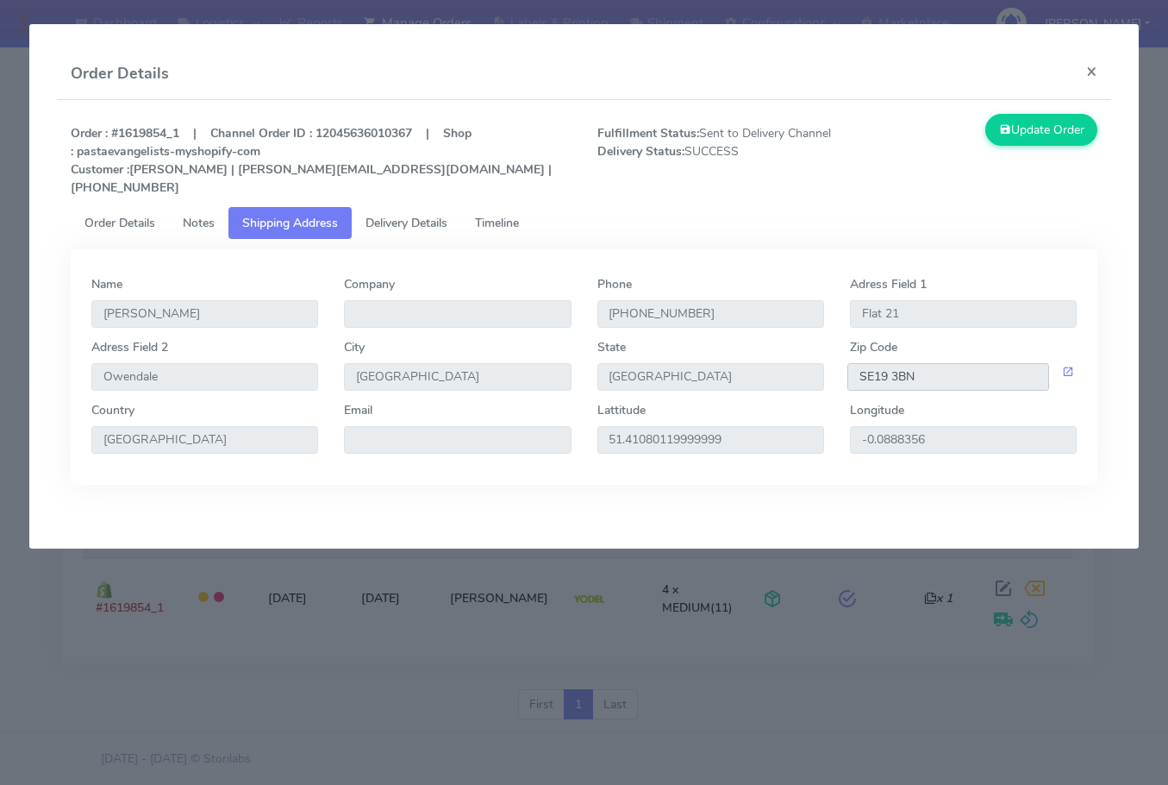
click at [921, 368] on input "SE19 3BN" at bounding box center [949, 377] width 202 height 28
drag, startPoint x: 923, startPoint y: 361, endPoint x: 789, endPoint y: 359, distance: 133.7
click at [789, 359] on div "Adress Field [STREET_ADDRESS]" at bounding box center [584, 369] width 1012 height 63
click at [399, 215] on span "Delivery Details" at bounding box center [407, 223] width 82 height 16
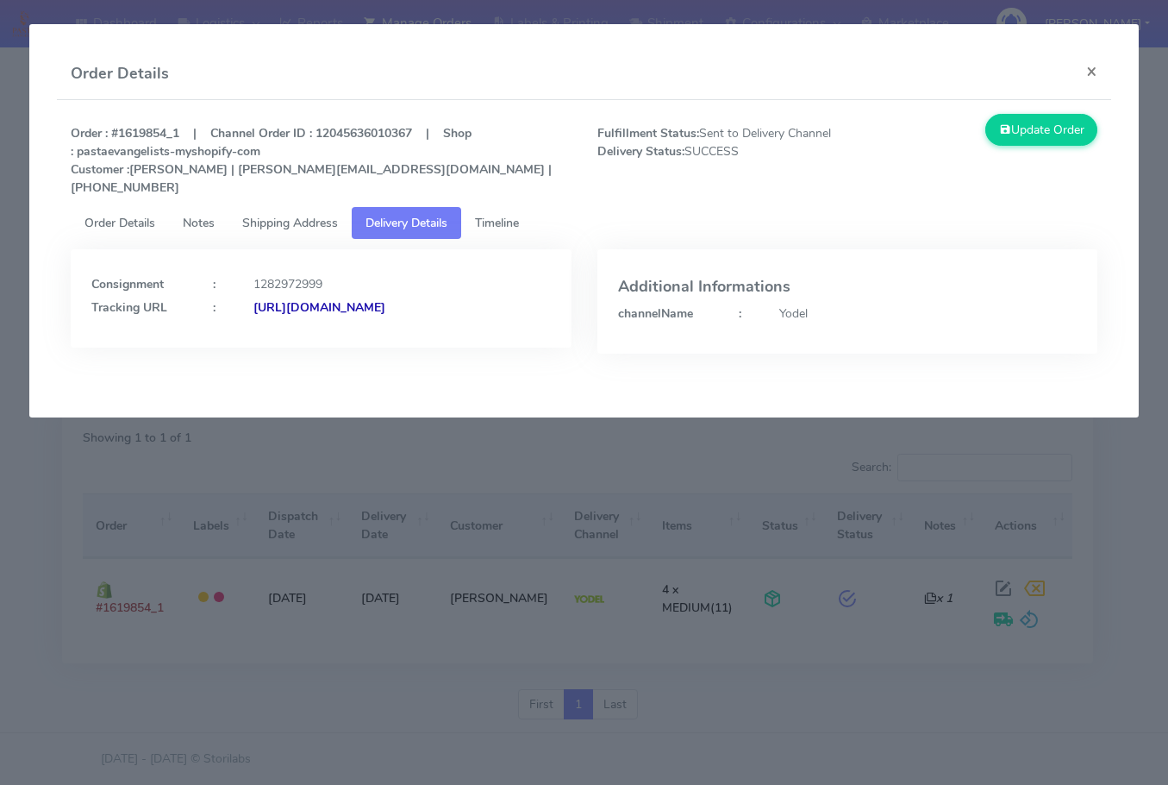
click at [278, 309] on strong "[URL][DOMAIN_NAME]" at bounding box center [320, 307] width 132 height 16
drag, startPoint x: 1099, startPoint y: 69, endPoint x: 987, endPoint y: 222, distance: 189.6
click at [1099, 69] on button "×" at bounding box center [1092, 71] width 39 height 46
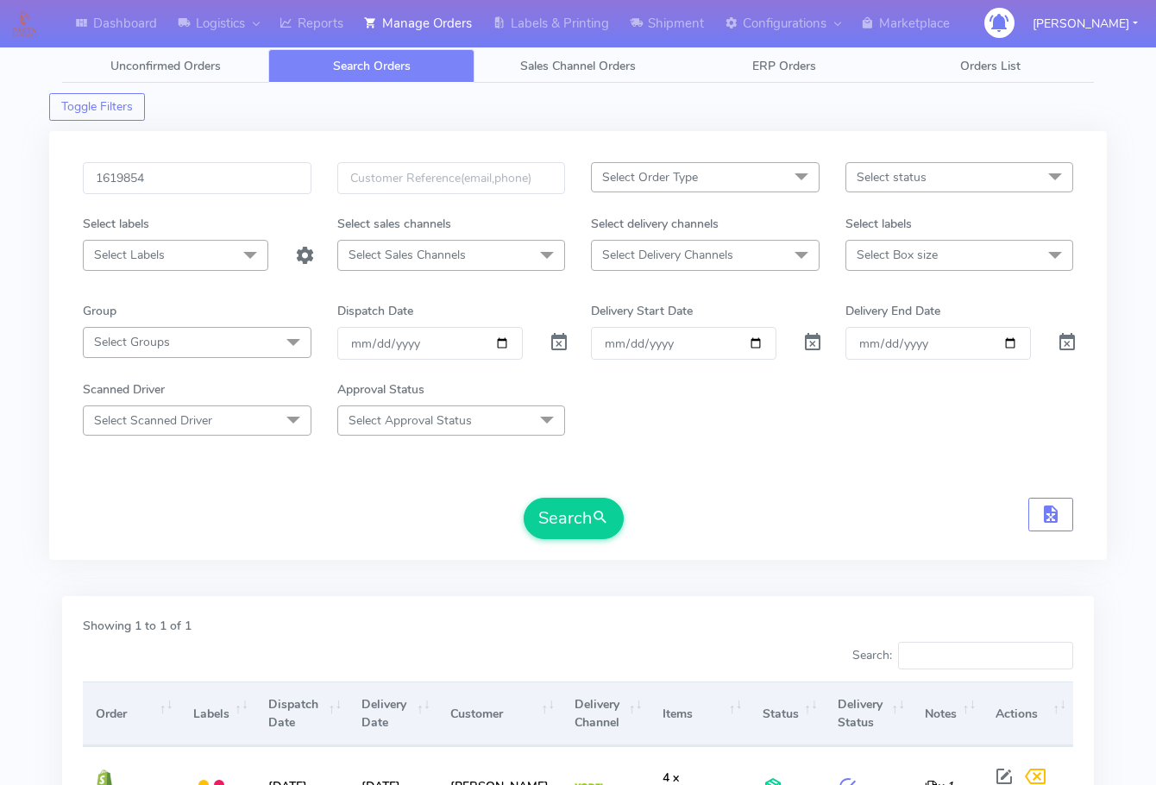
scroll to position [0, 0]
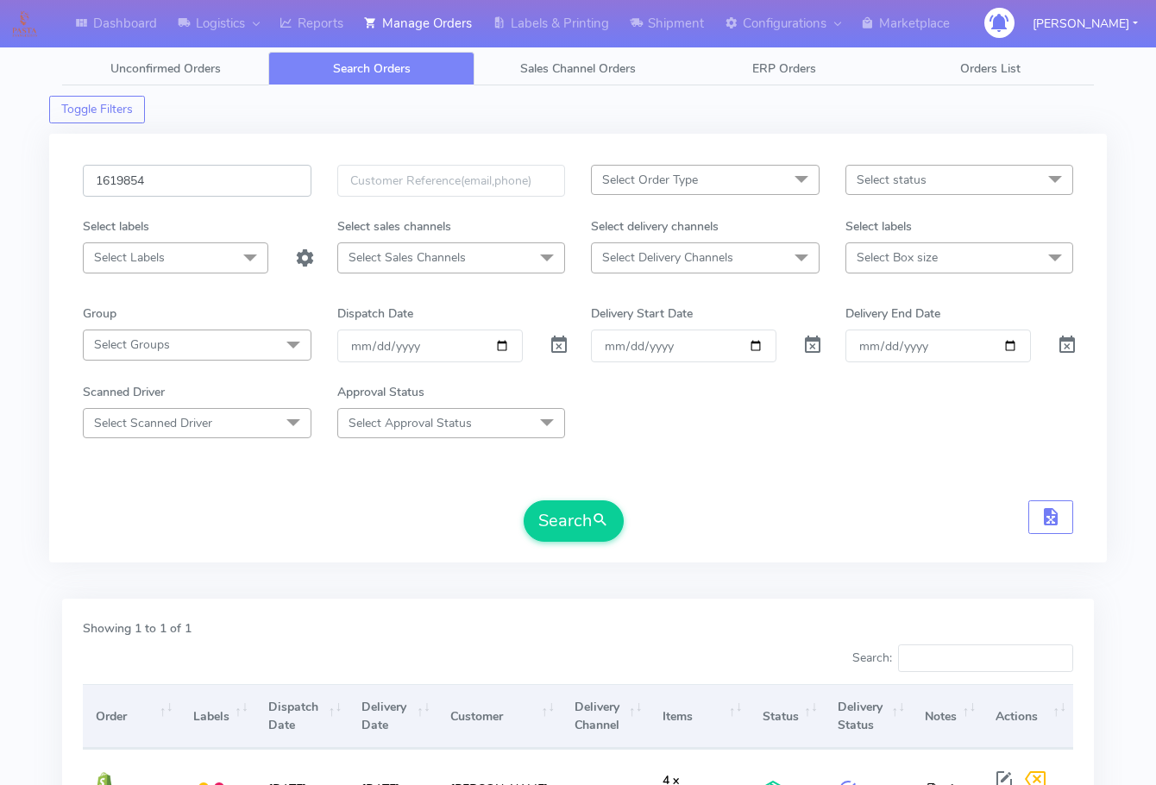
click at [190, 172] on input "1619854" at bounding box center [197, 181] width 229 height 32
paste input "34"
click at [593, 525] on span "submit" at bounding box center [600, 520] width 17 height 23
drag, startPoint x: 206, startPoint y: 187, endPoint x: 229, endPoint y: 229, distance: 48.2
click at [206, 187] on input "1619344" at bounding box center [197, 181] width 229 height 32
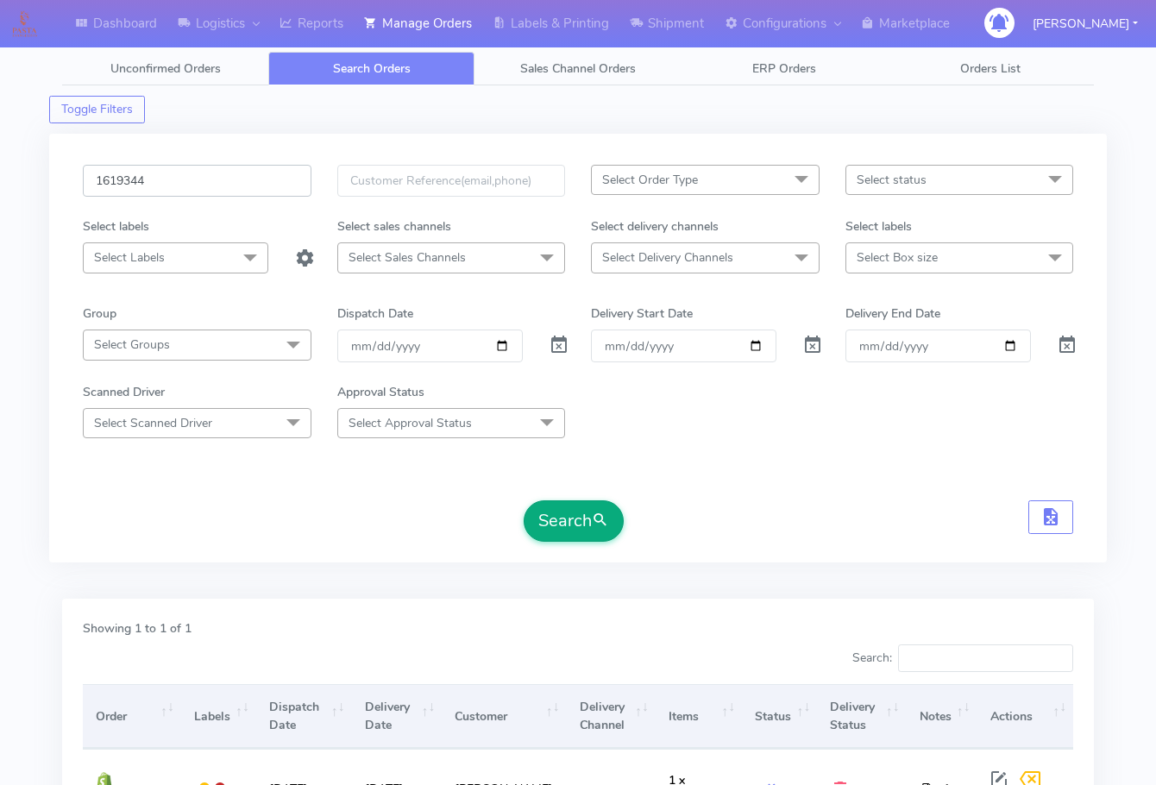
paste input "8321"
type input "1618321"
click at [573, 523] on button "Search" at bounding box center [573, 520] width 100 height 41
